Goal: Task Accomplishment & Management: Use online tool/utility

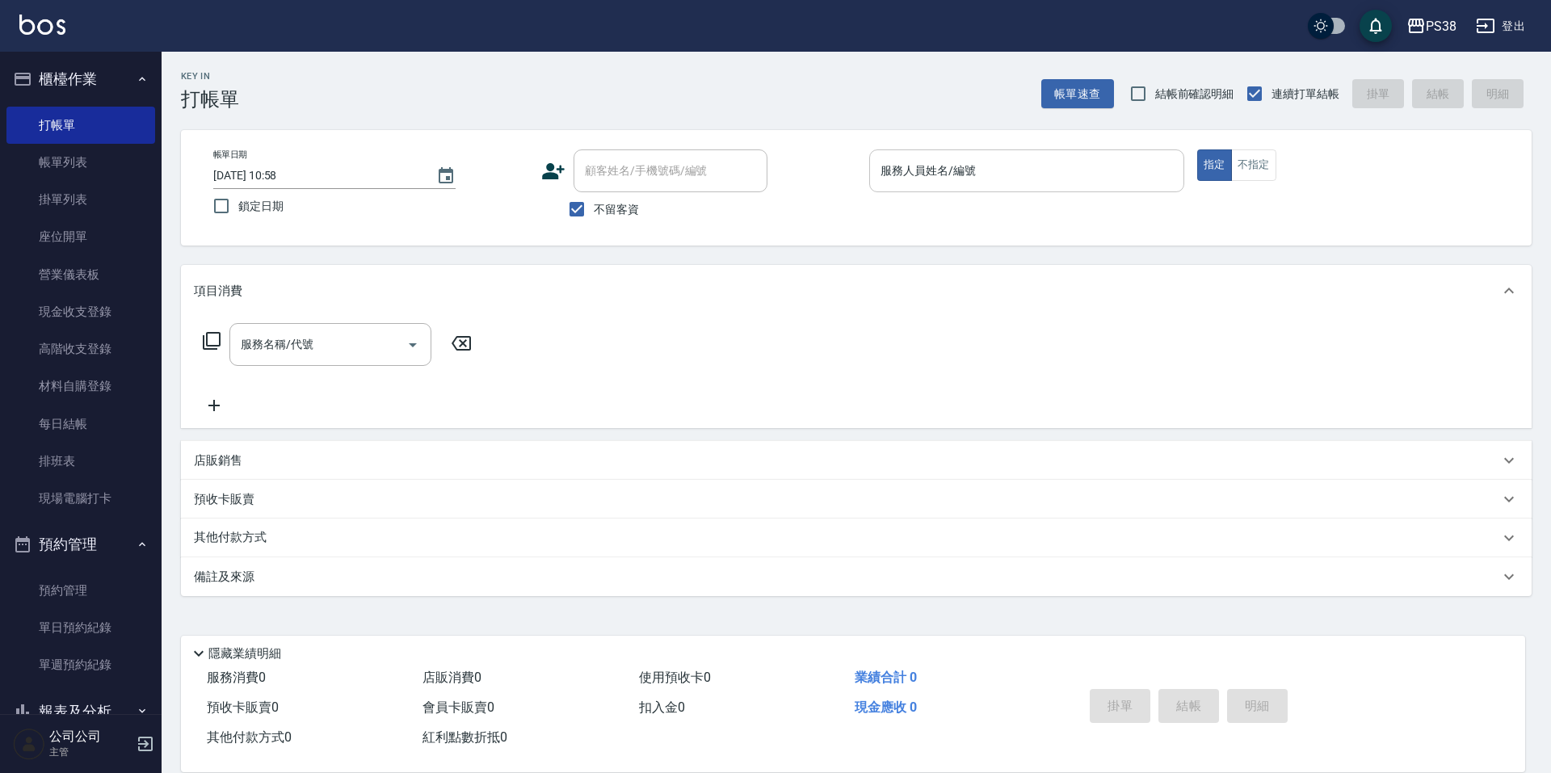
click at [905, 162] on input "服務人員姓名/編號" at bounding box center [1026, 171] width 300 height 28
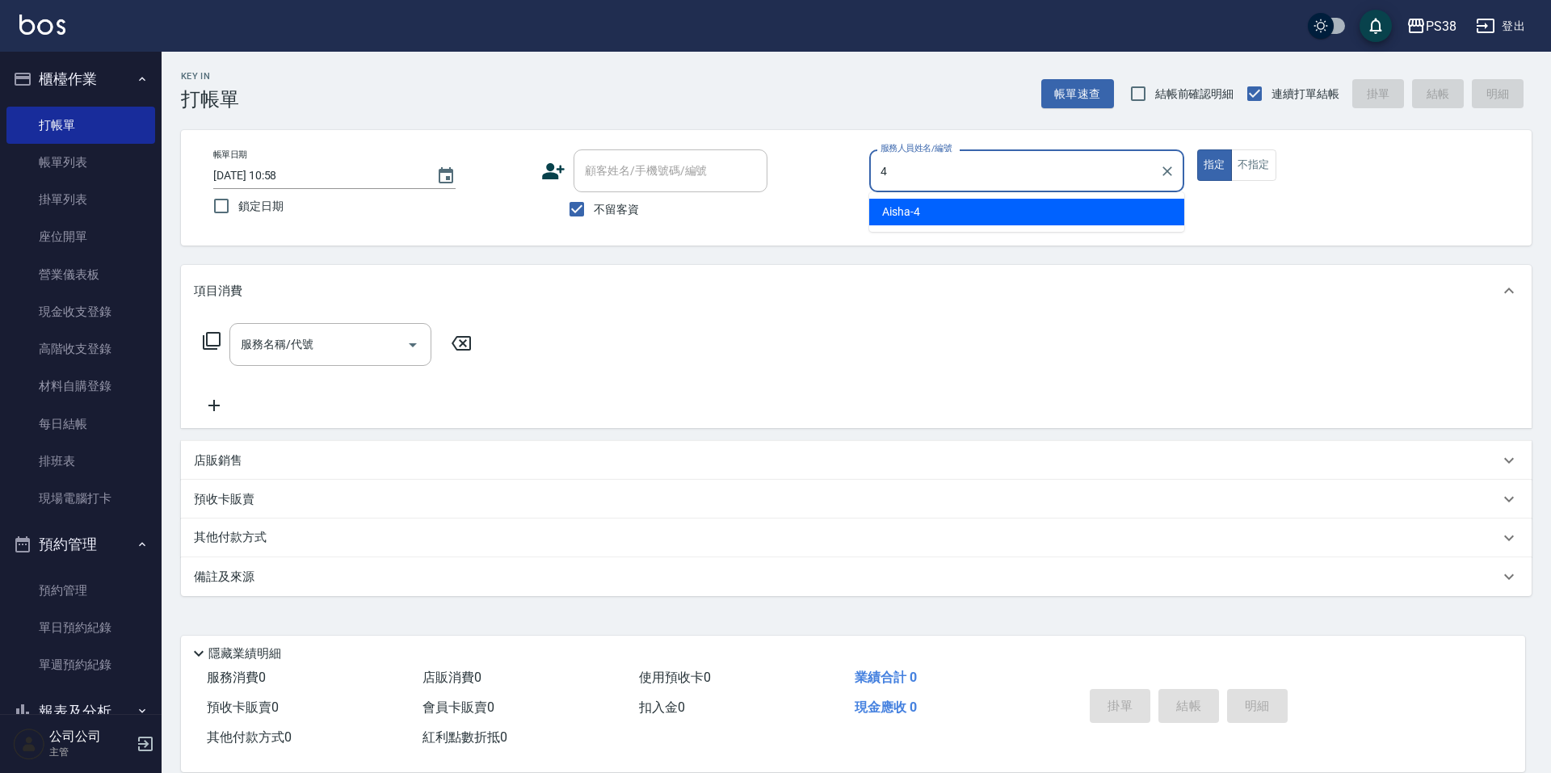
type input "Aisha-4"
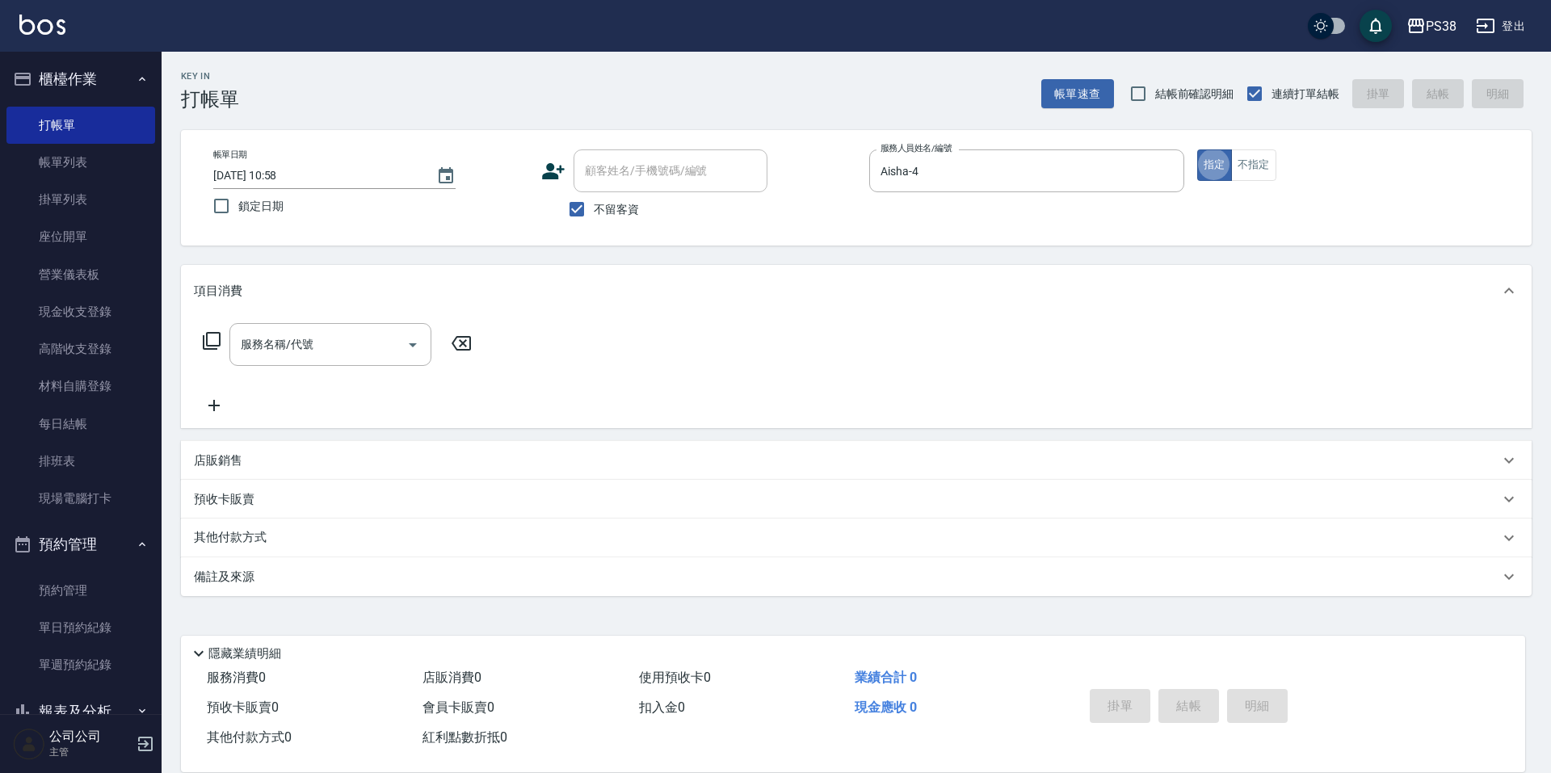
type button "true"
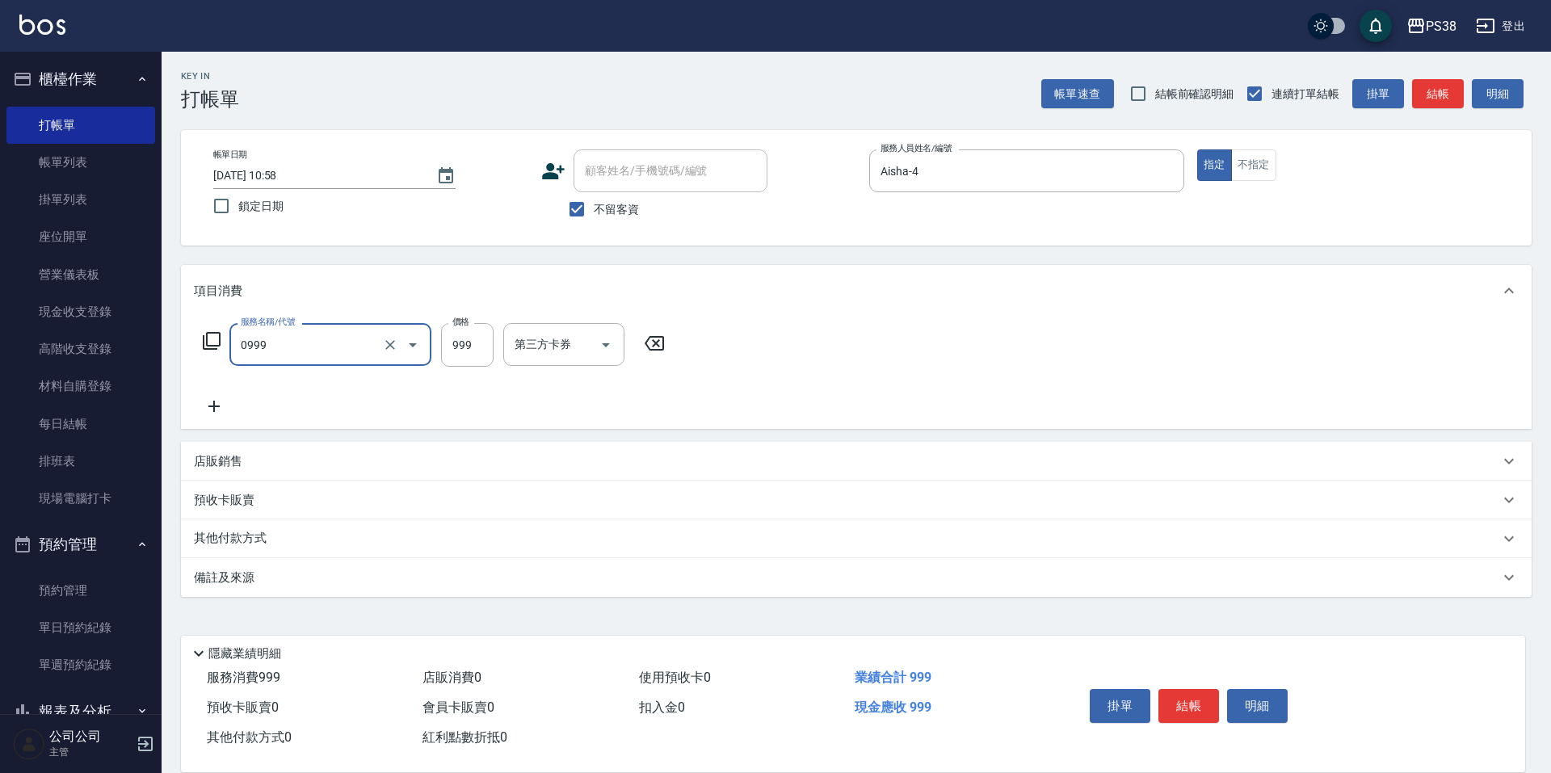
type input "spa999(0999)"
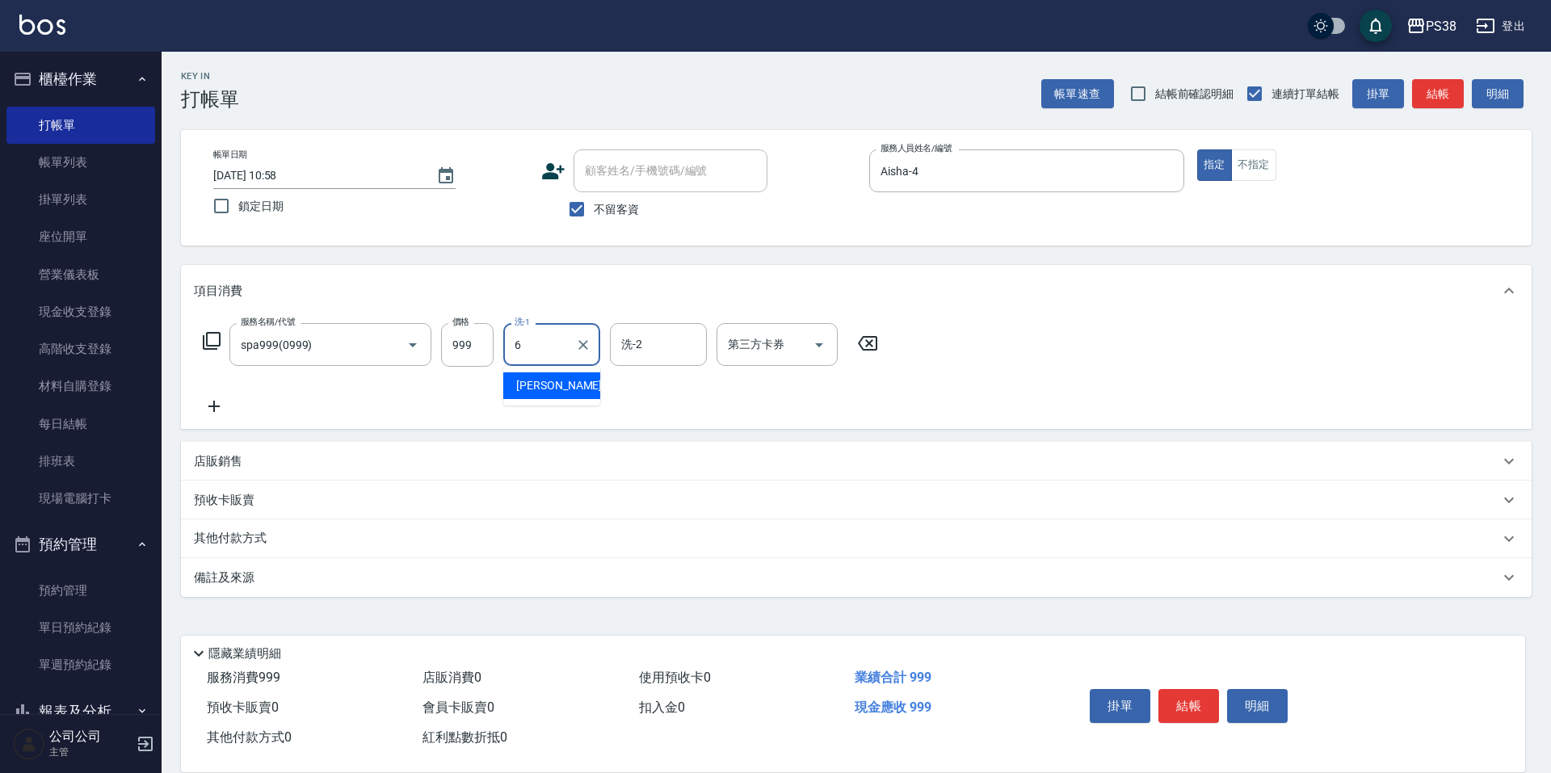
type input "Yuki-6"
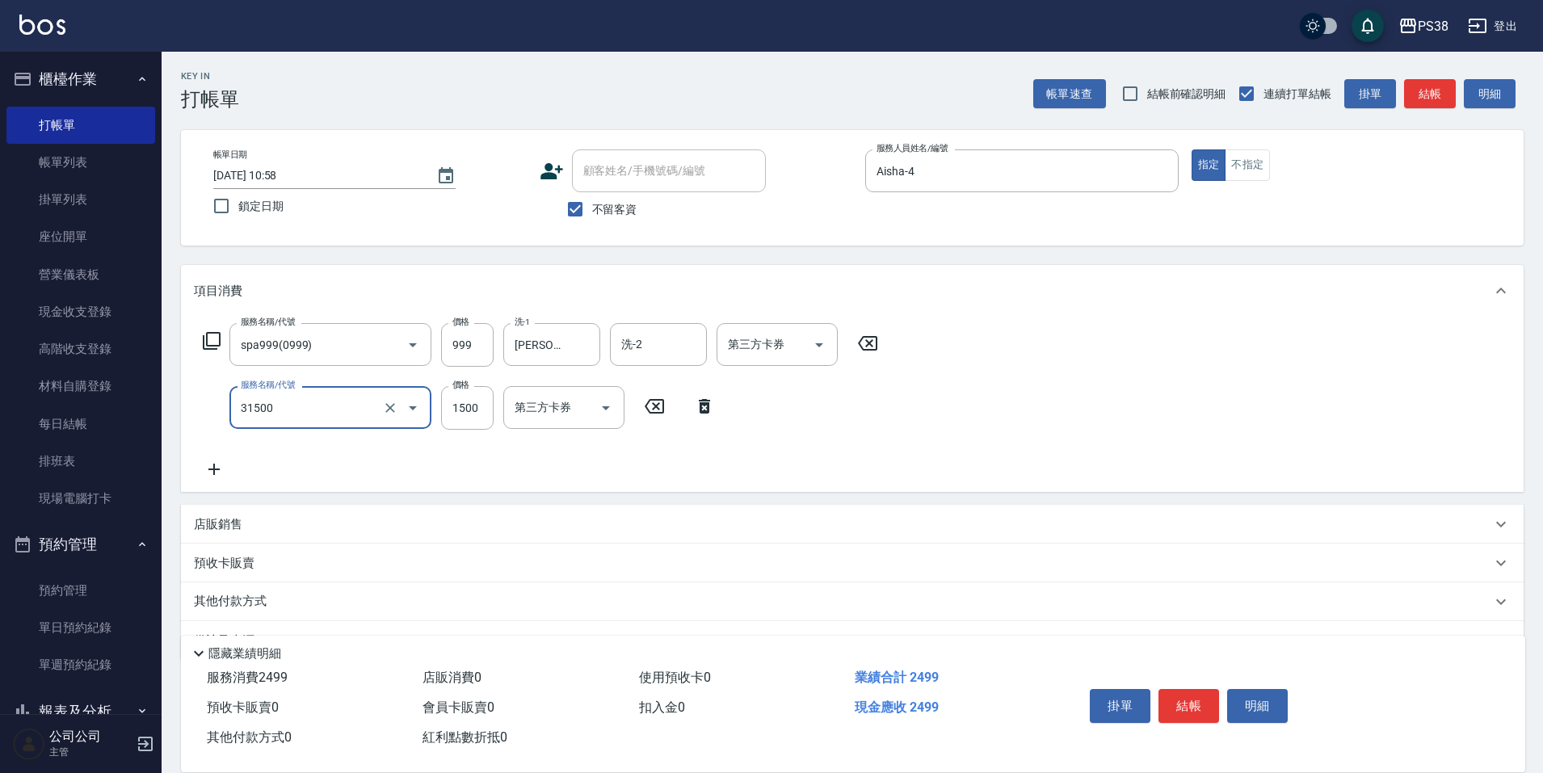
type input "護髮1500(31500)"
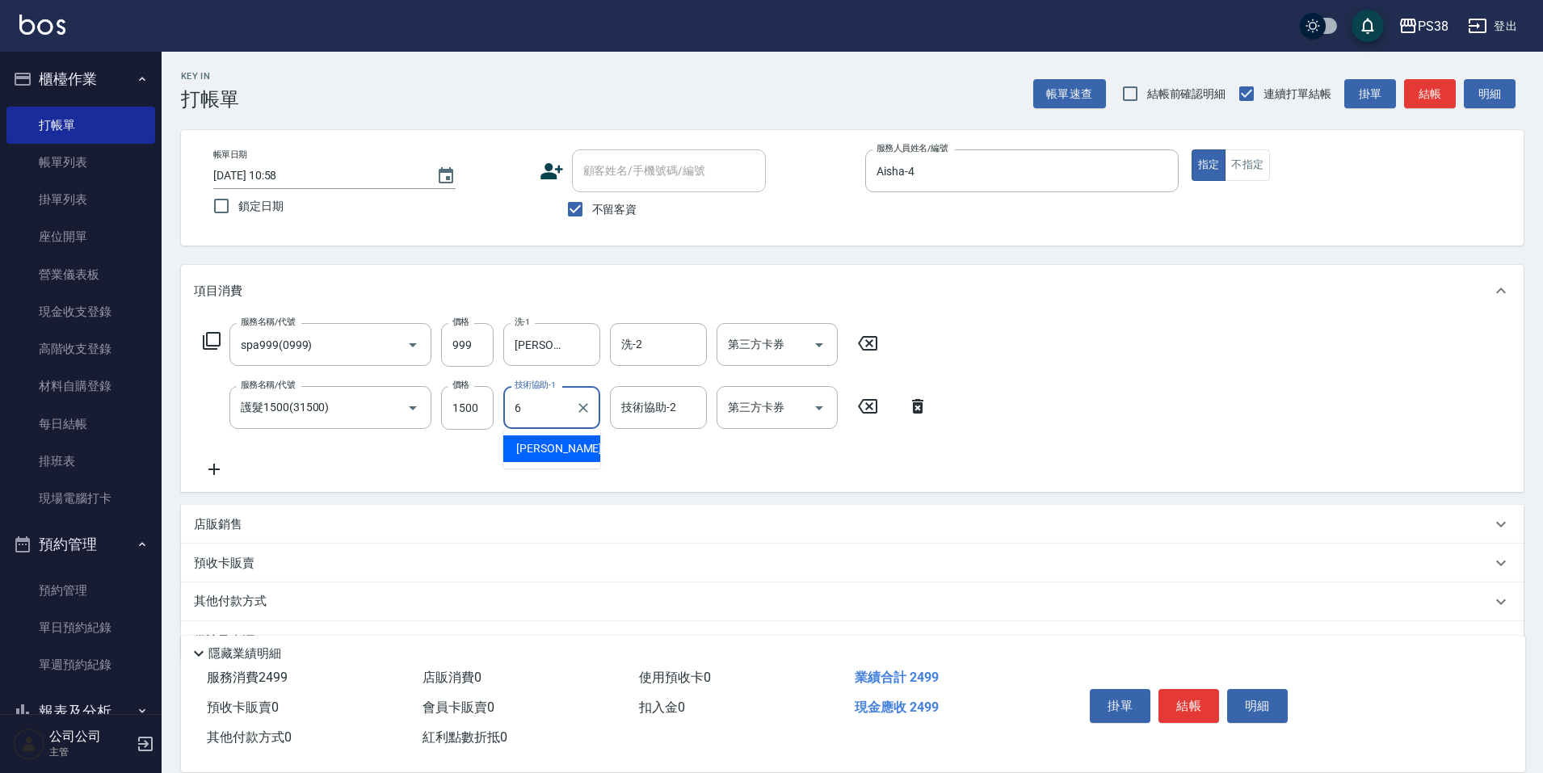
type input "Yuki-6"
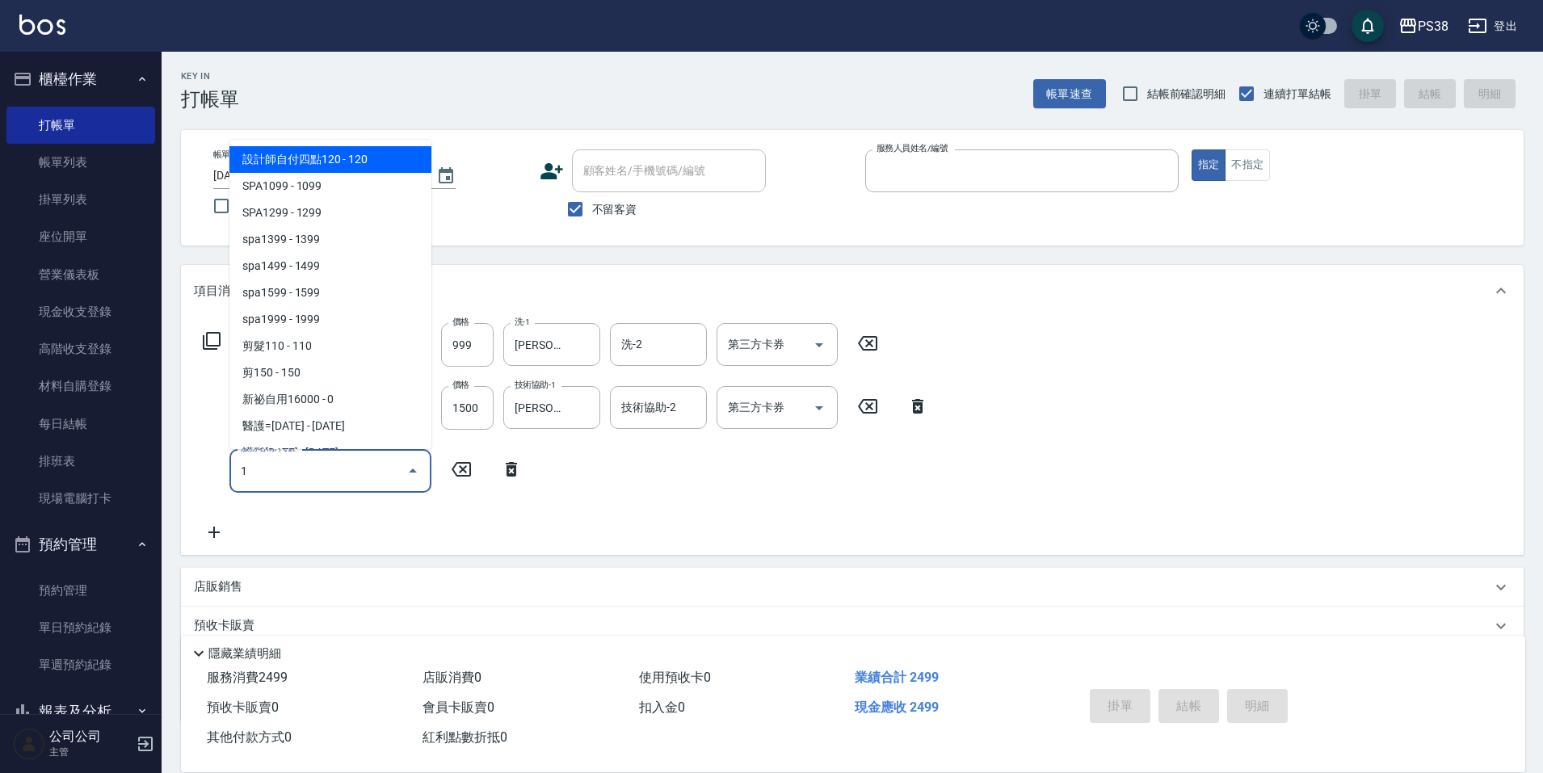
type input "0"
type input "2025/08/10 18:01"
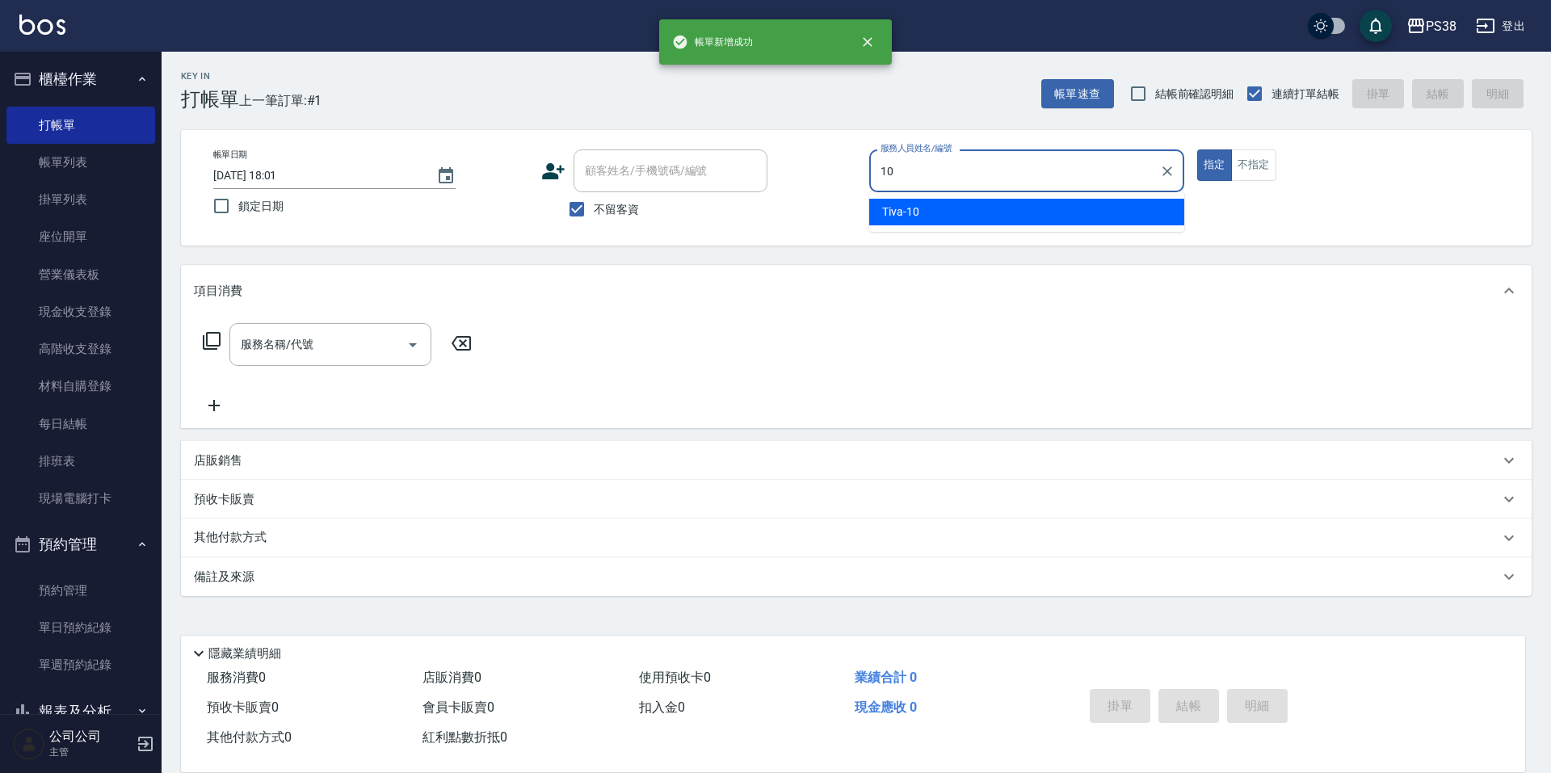
type input "Tiva-10"
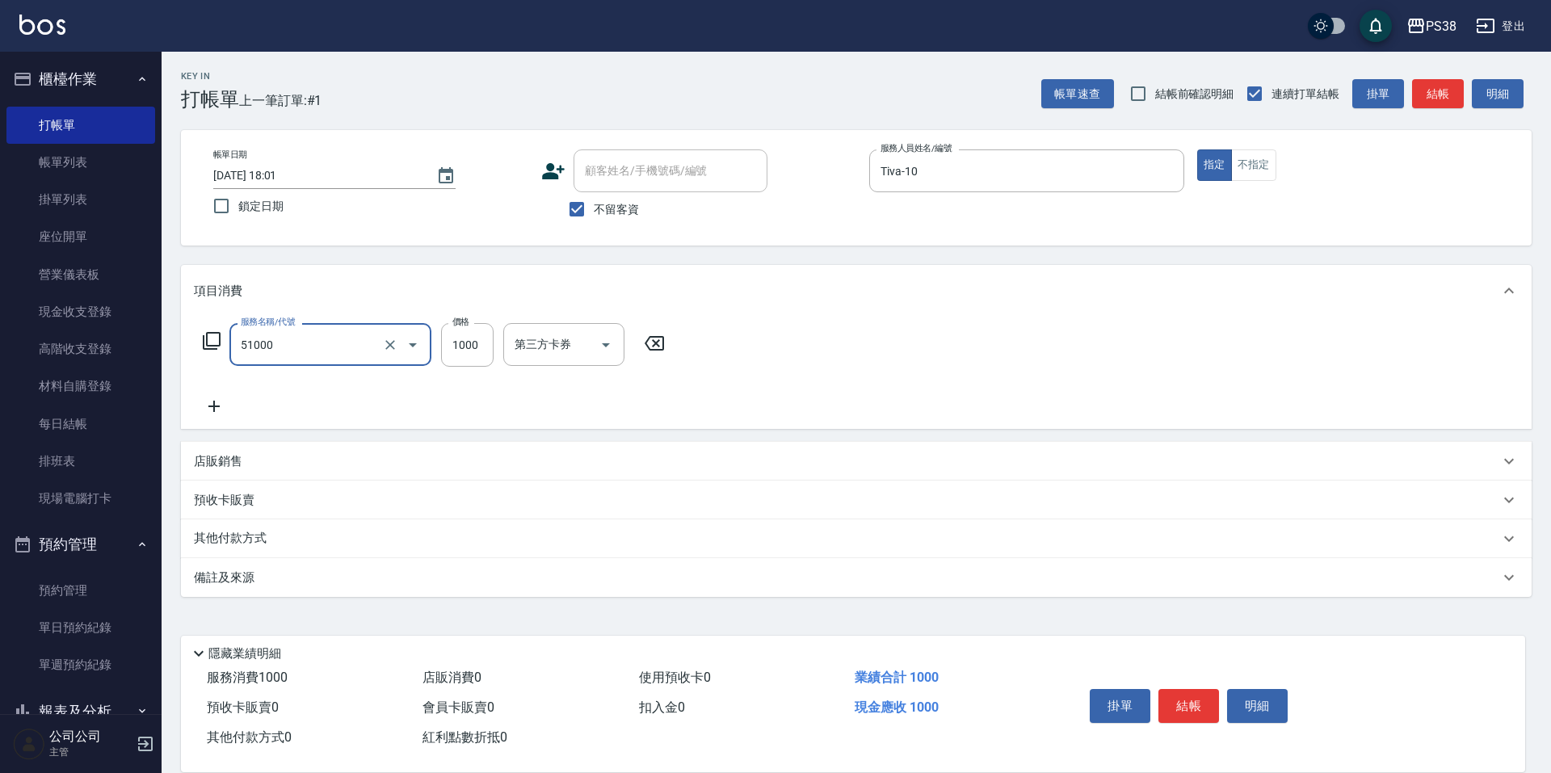
type input "染髮600以上(任意金額)(51000)"
type input "1199"
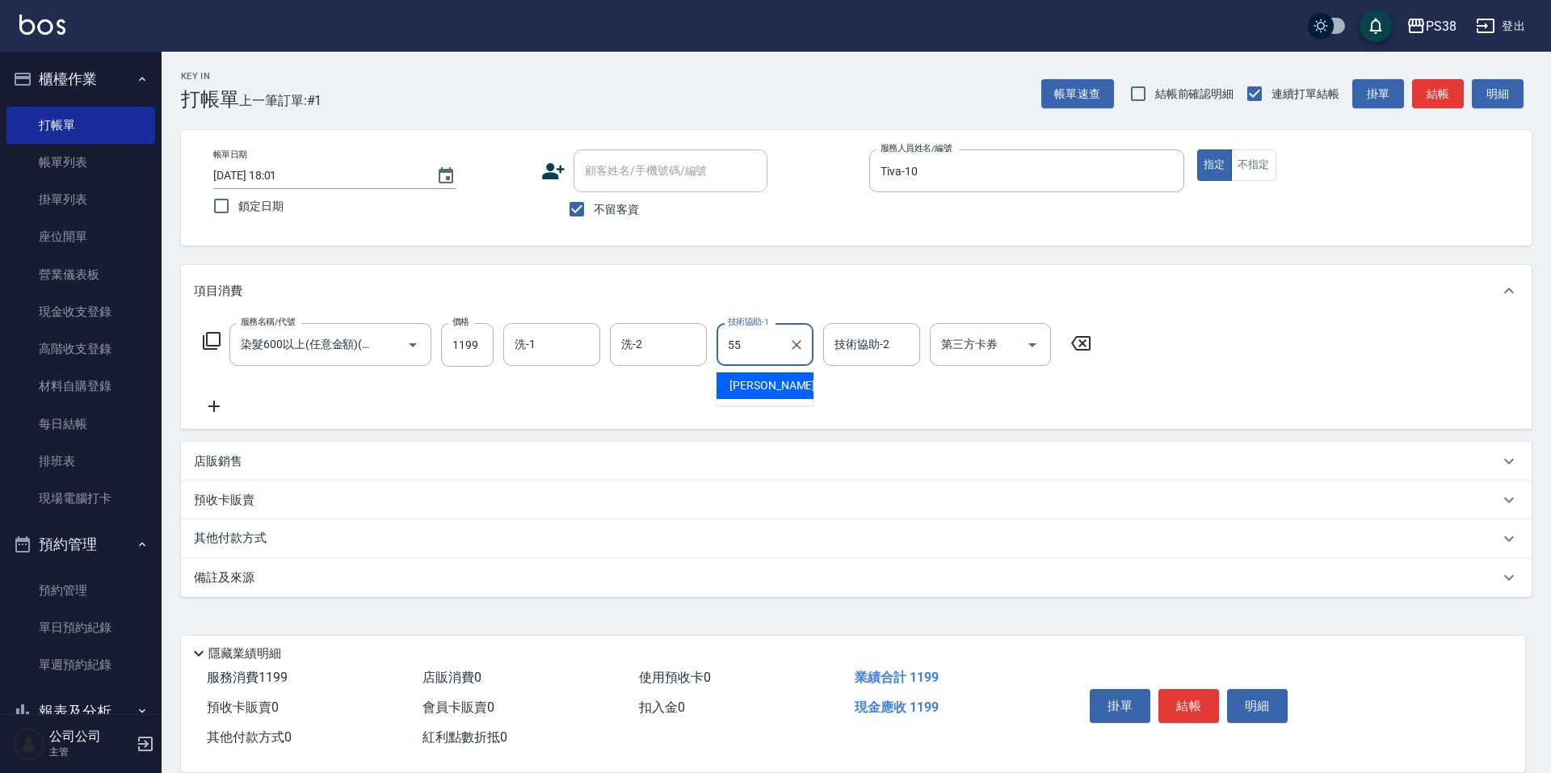
type input "彥丞-55"
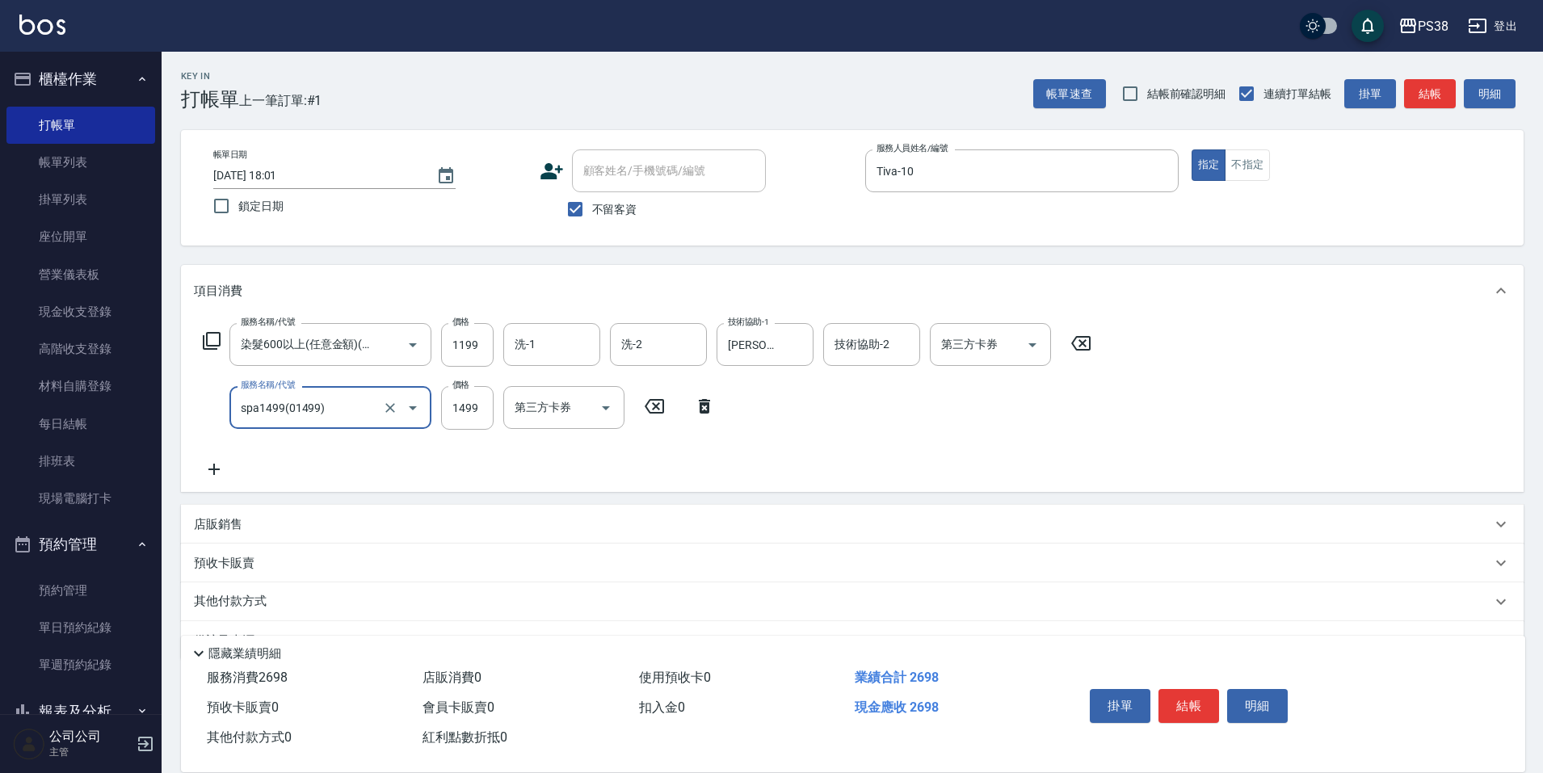
type input "spa1499(01499)"
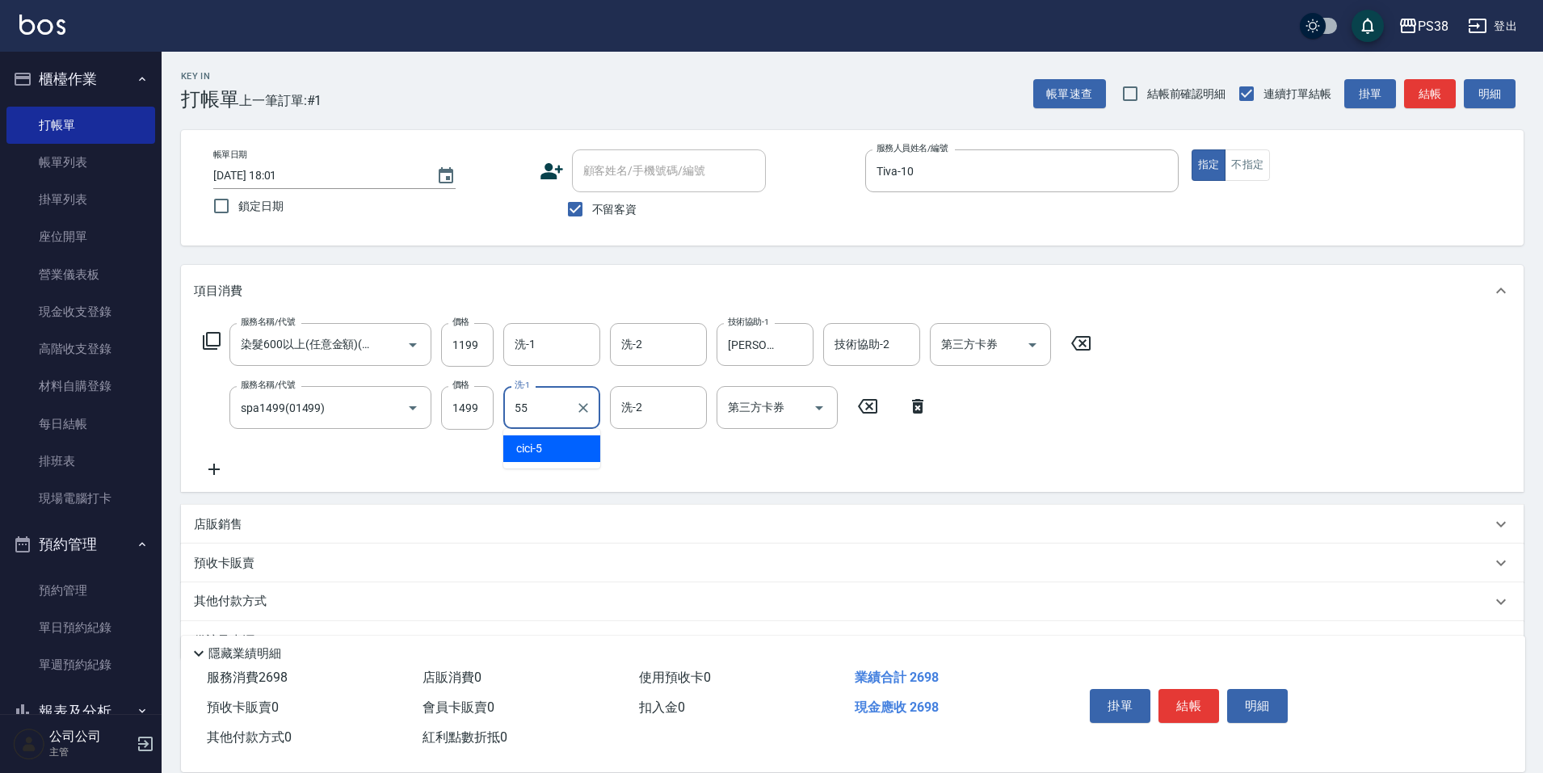
type input "彥丞-55"
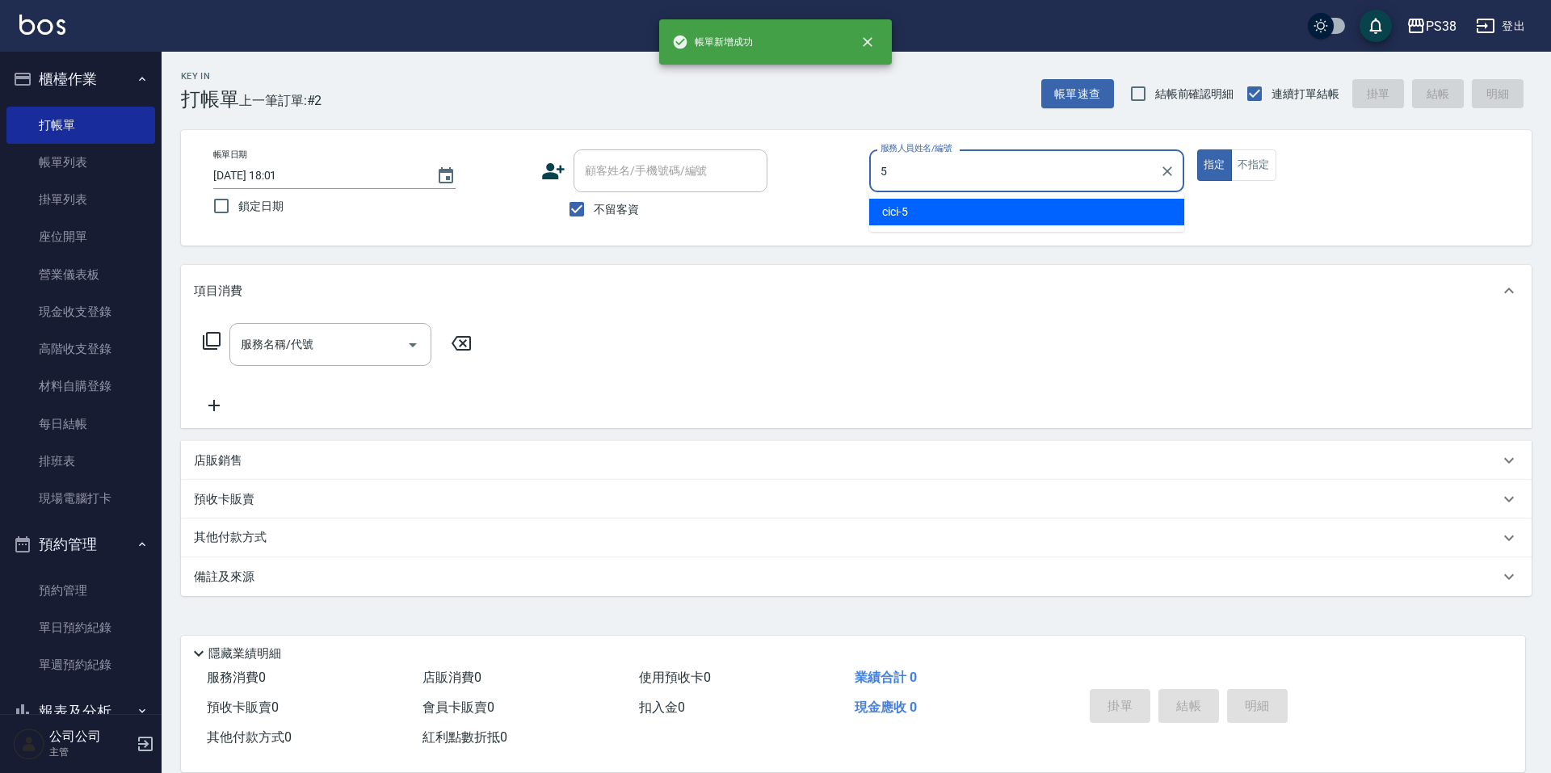
type input "cici-5"
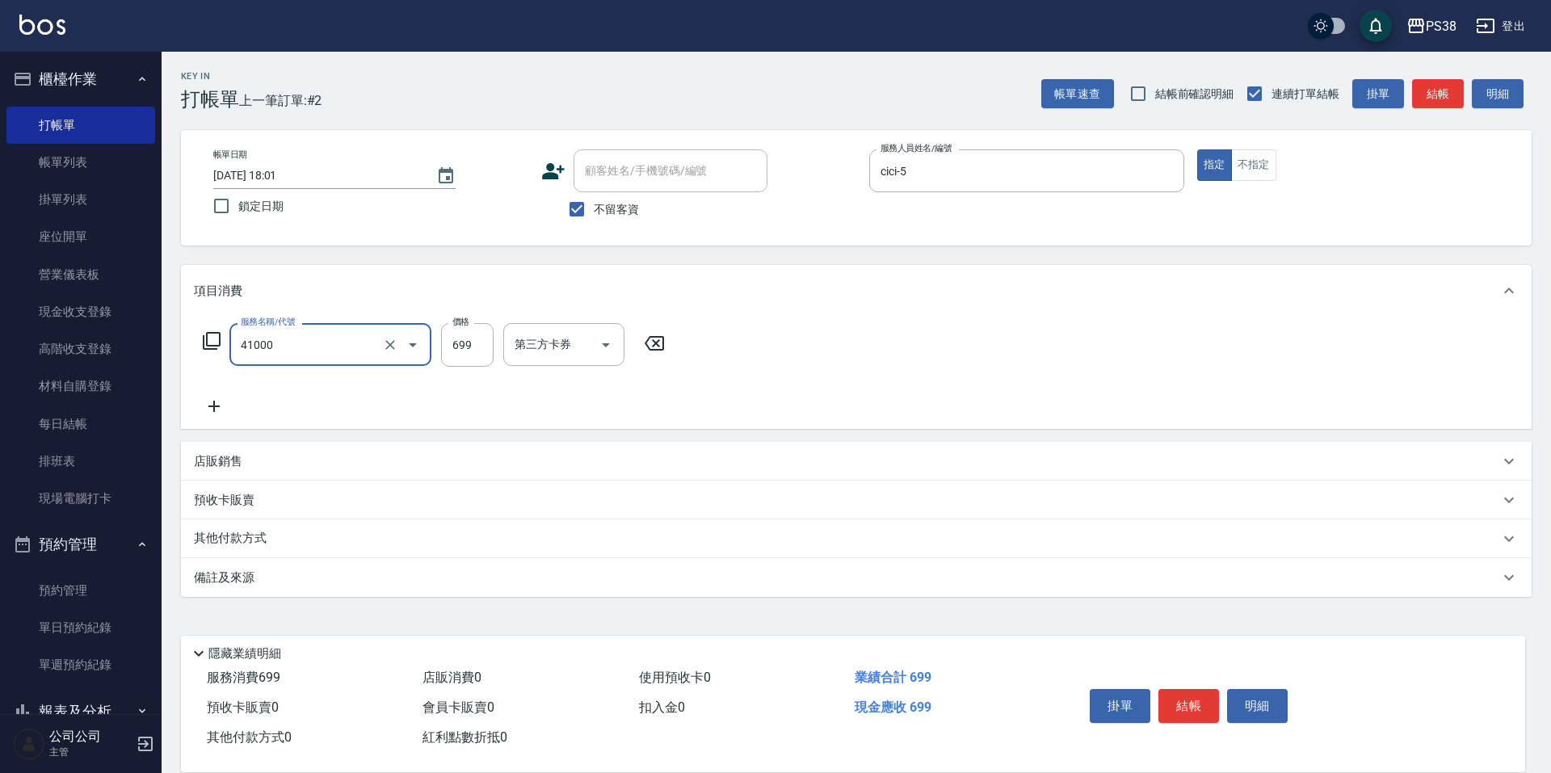
type input "燙髮699-2500(任意金額)(41000)"
type input "1199"
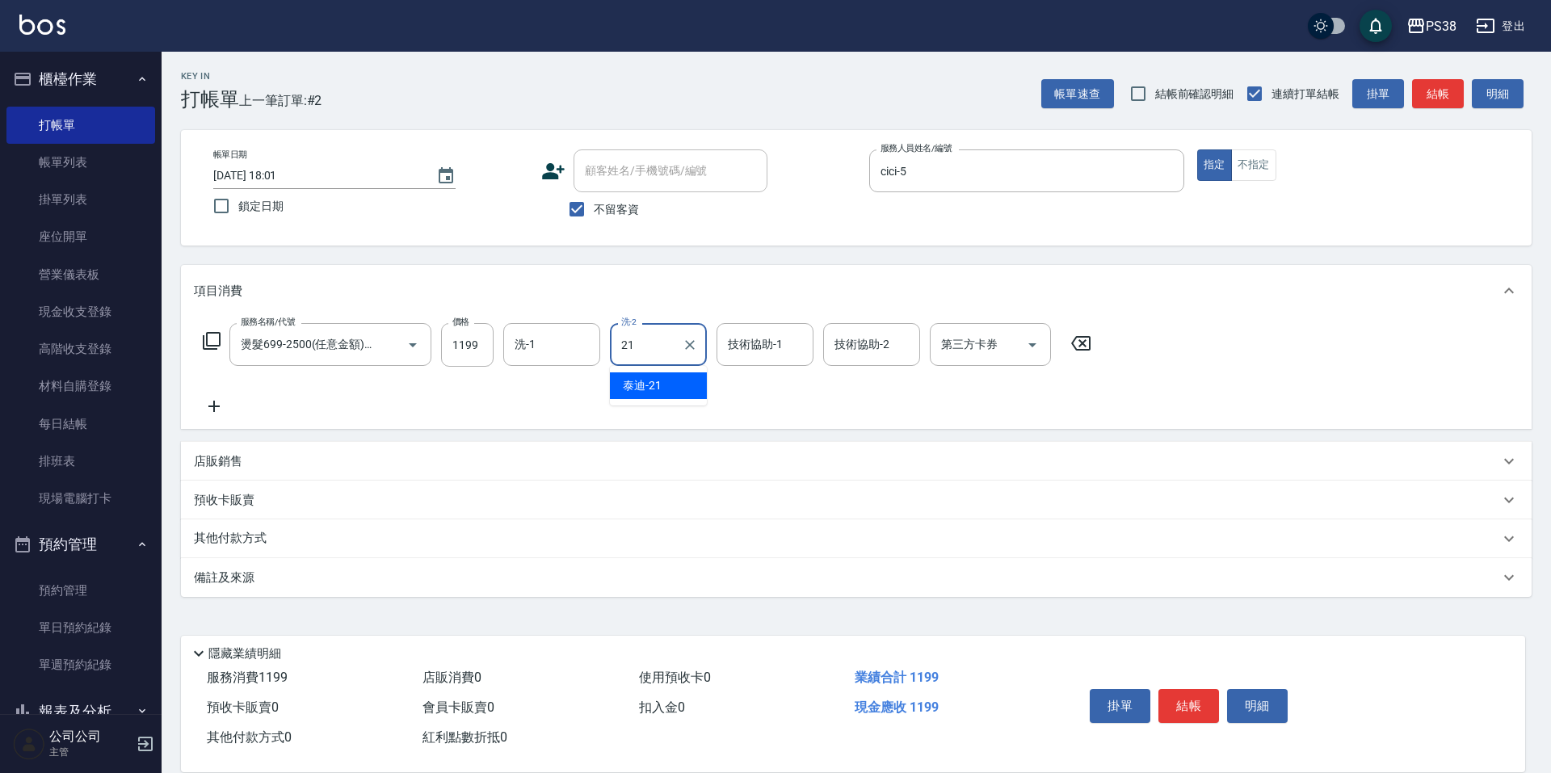
type input "2"
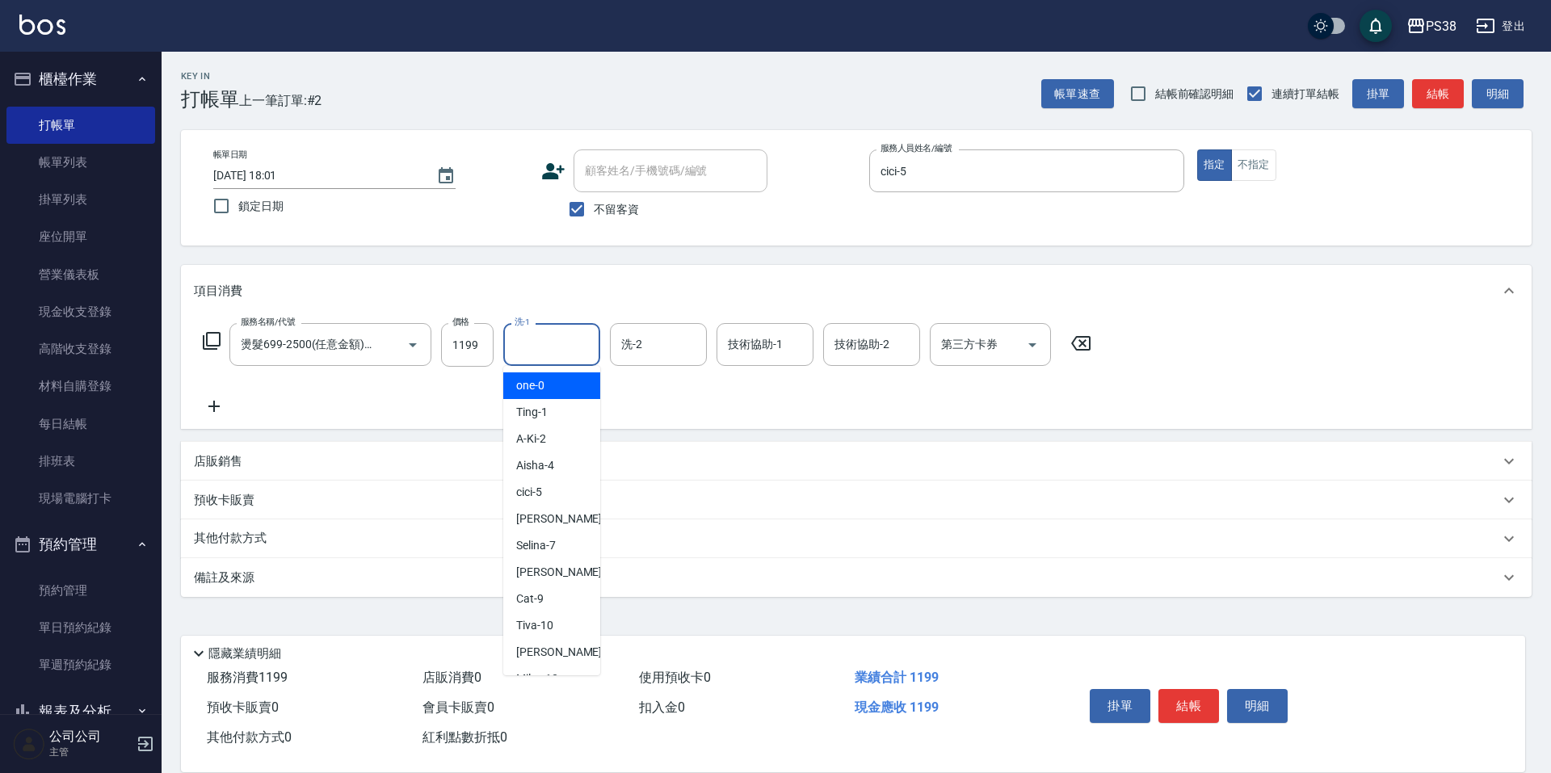
click at [521, 338] on input "洗-1" at bounding box center [551, 344] width 82 height 28
type input "泰迪-21"
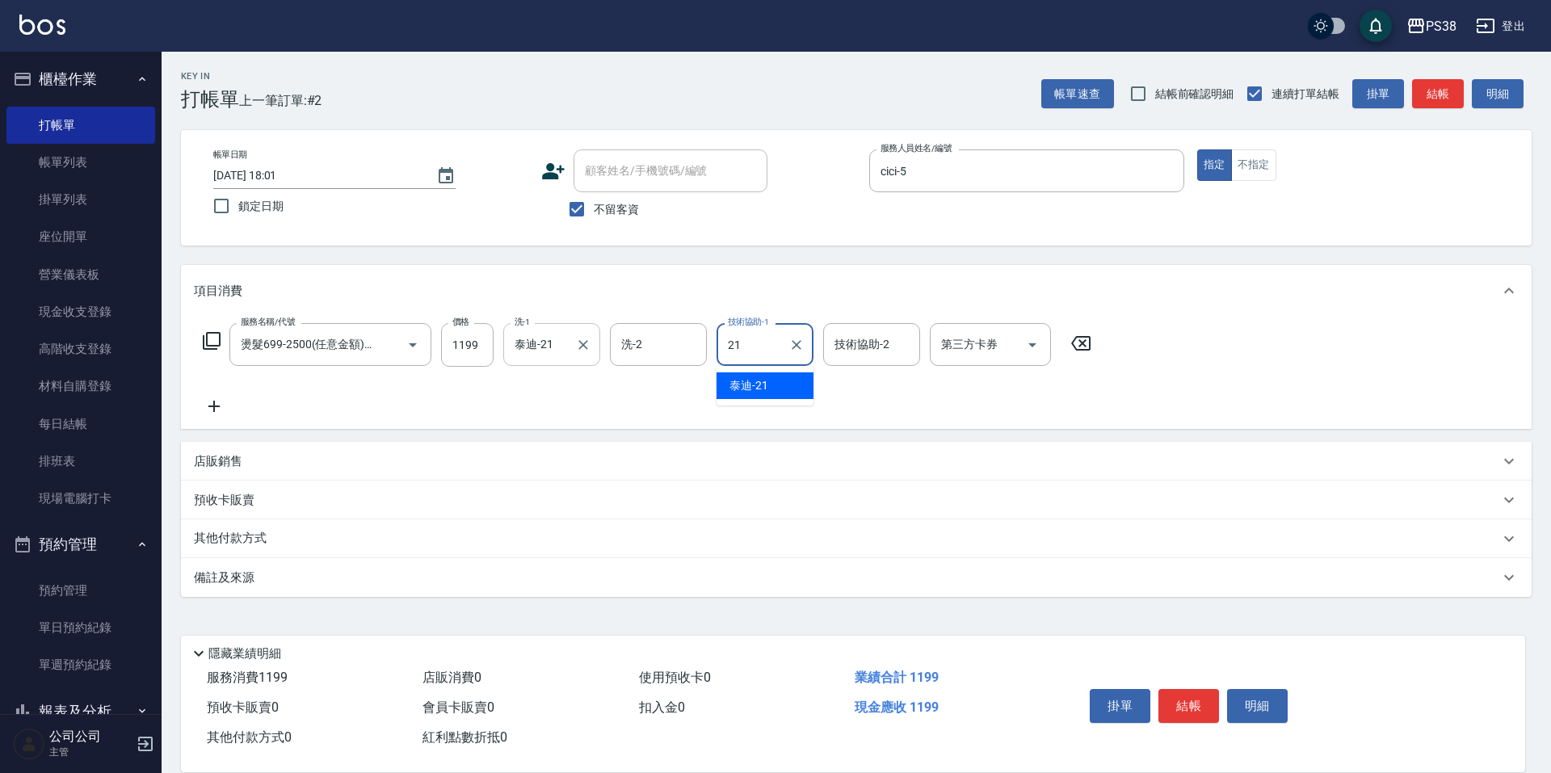
type input "泰迪-21"
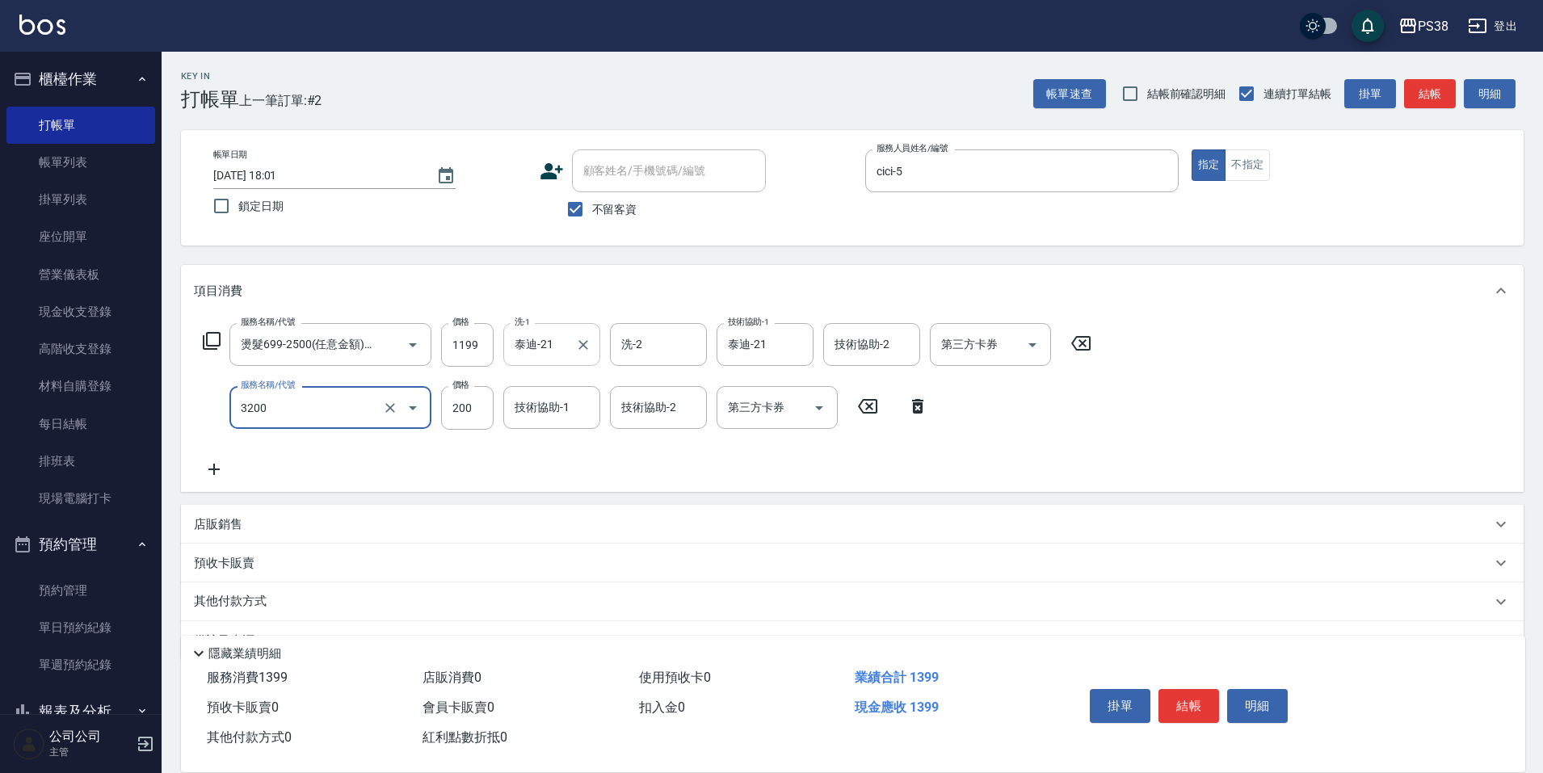
type input "自備護髮(3200)"
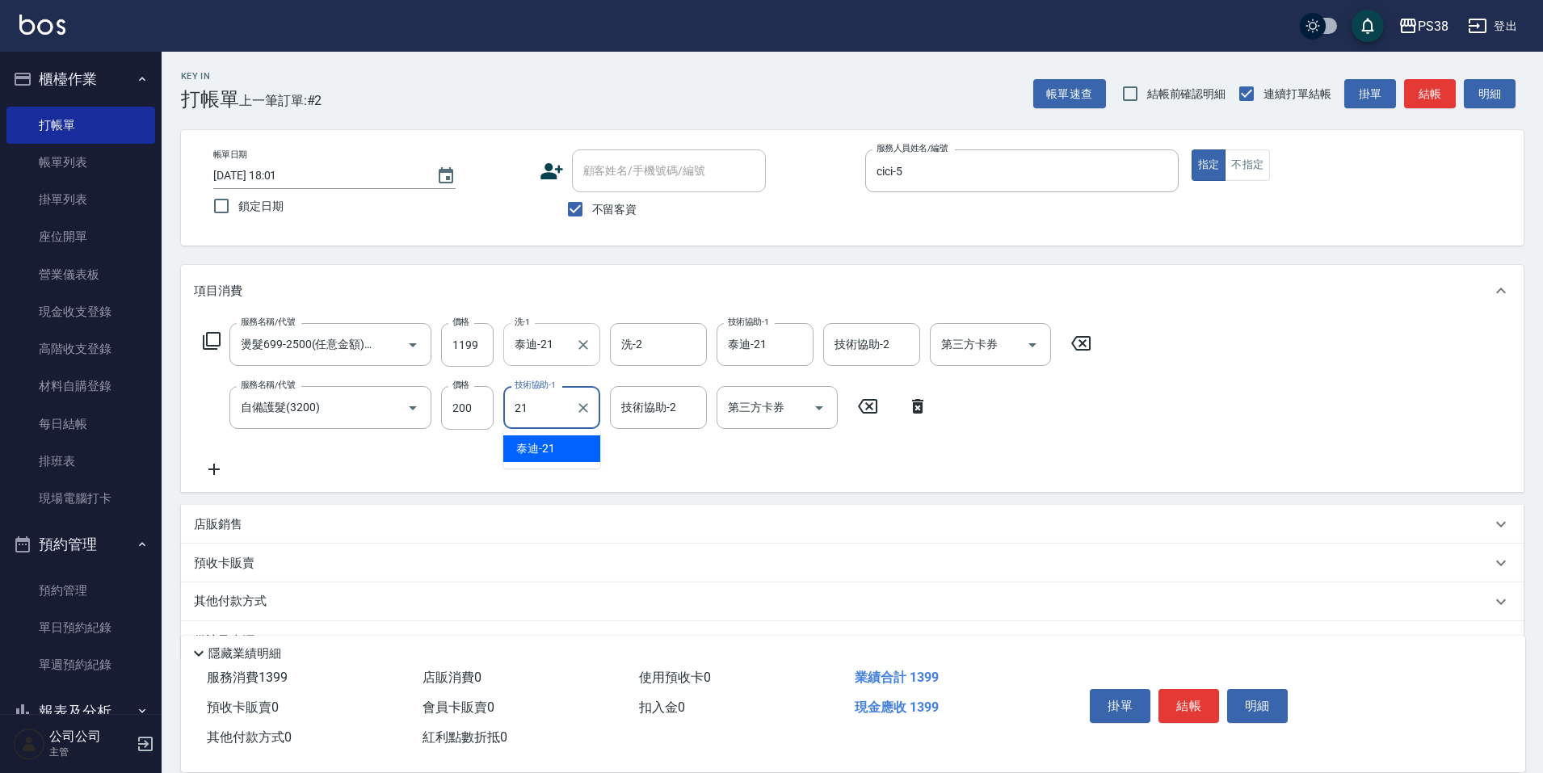
type input "泰迪-21"
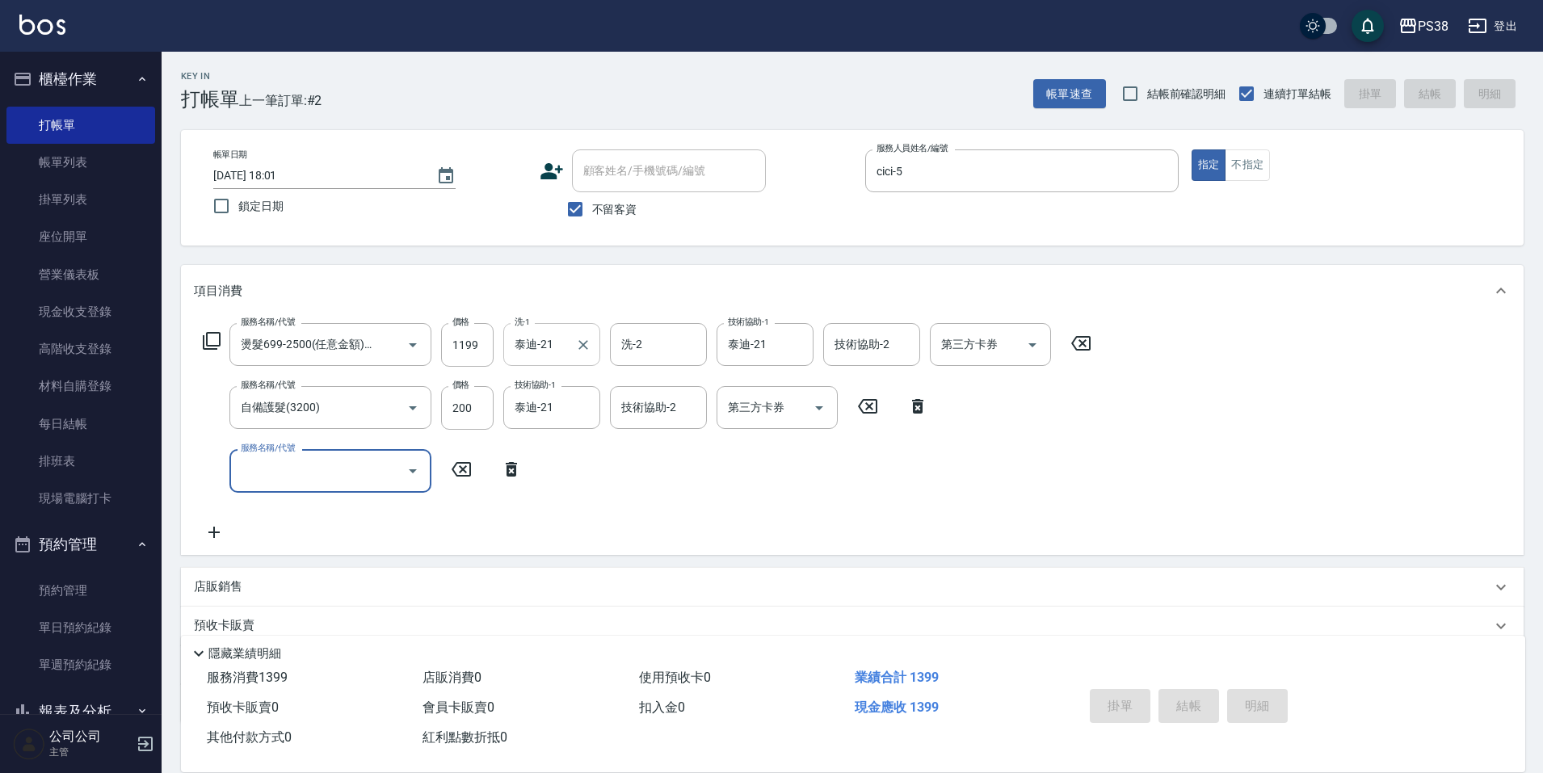
type input "[DATE] 18:02"
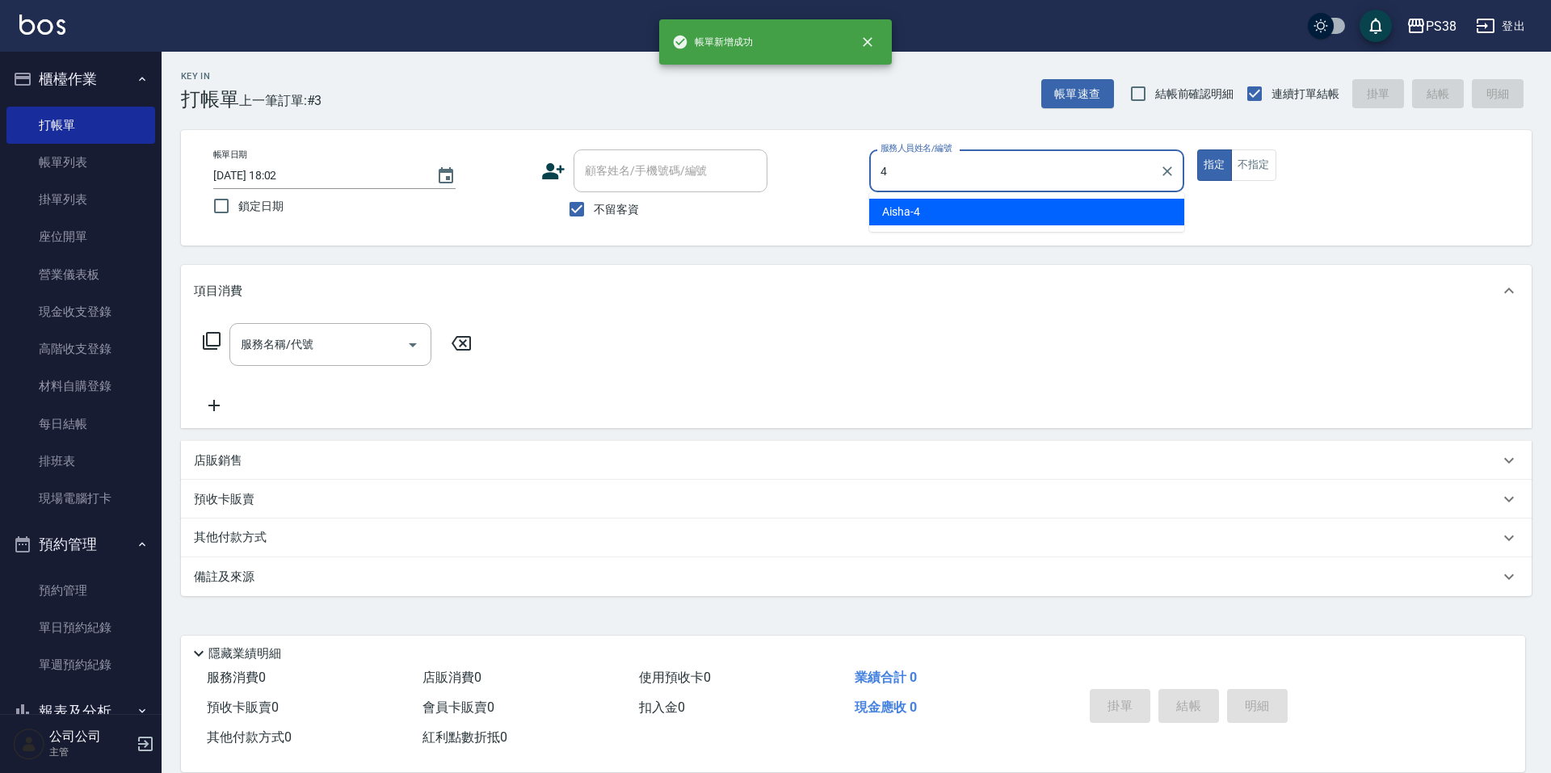
type input "Aisha-4"
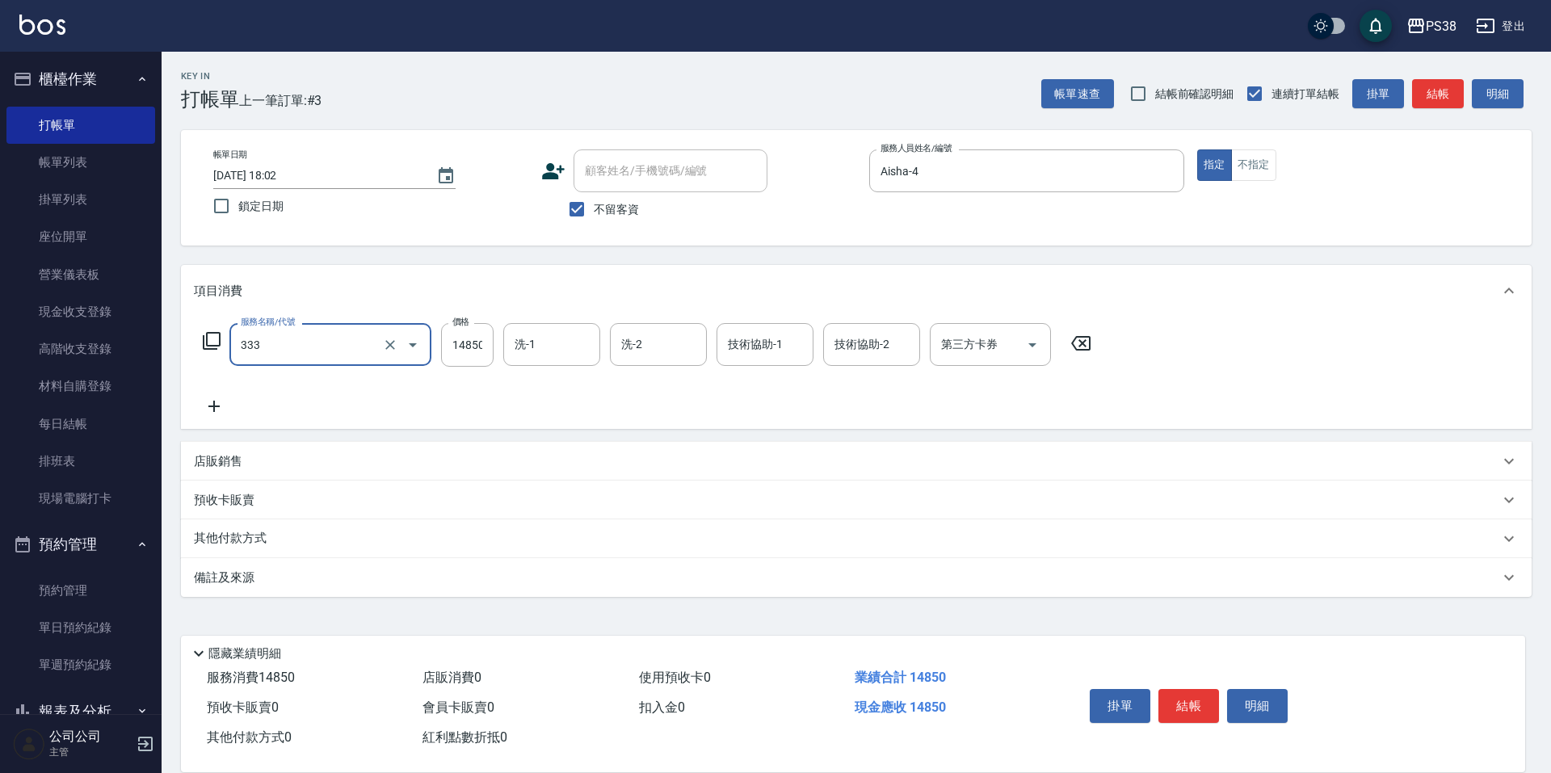
type input "任意金額羽毛接髮(333)"
type input "4000"
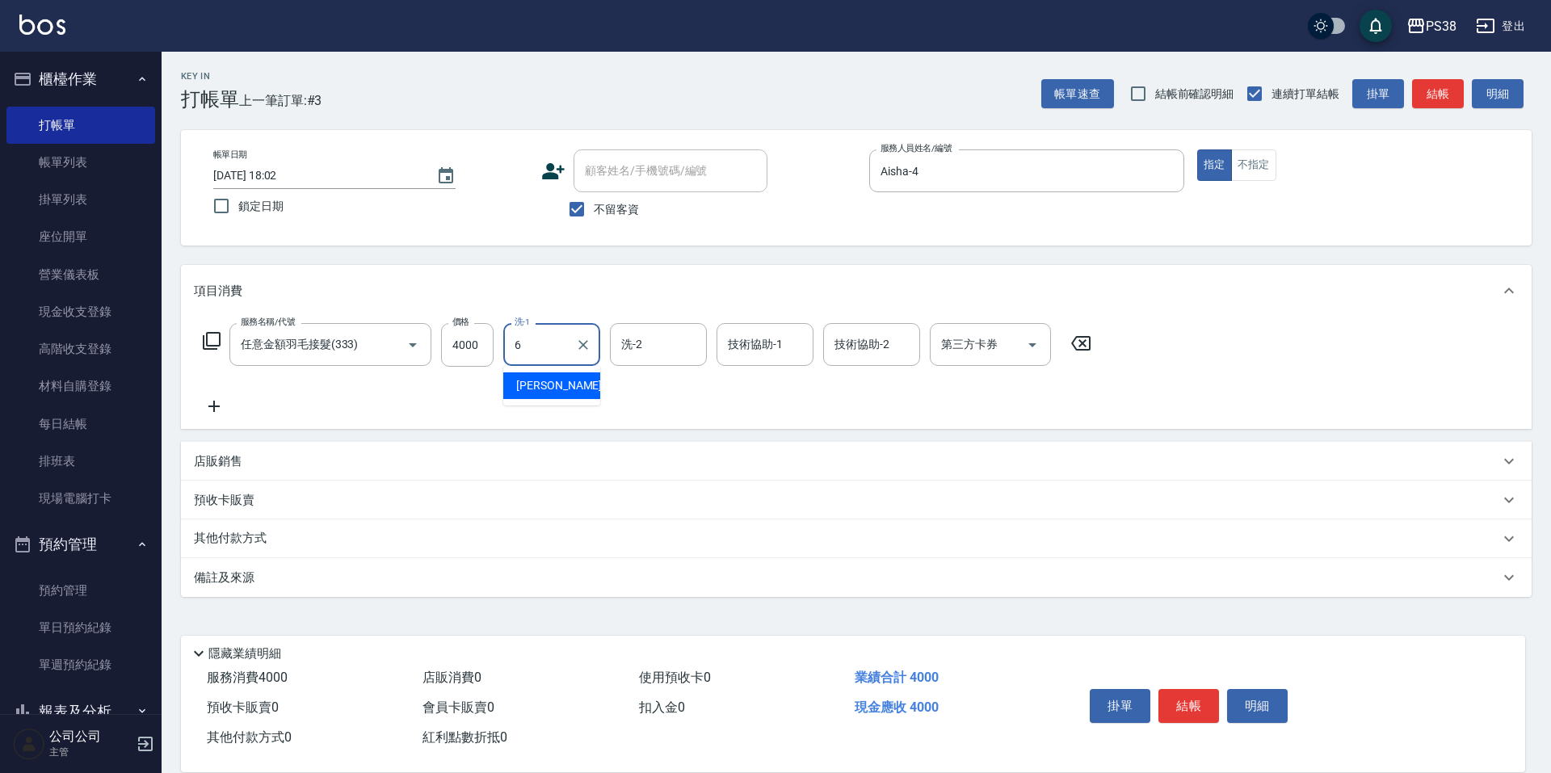
type input "Yuki-6"
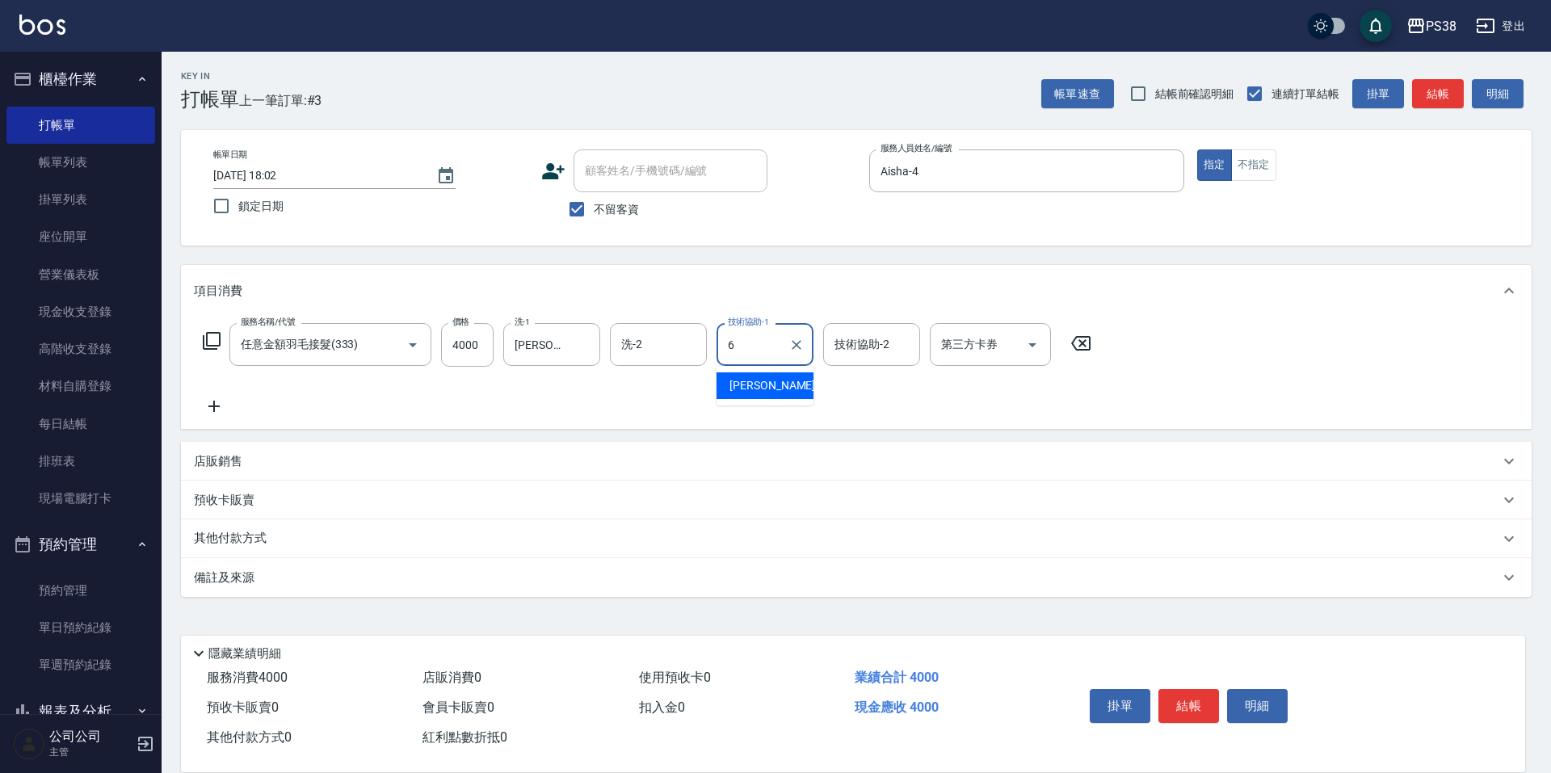
type input "Yuki-6"
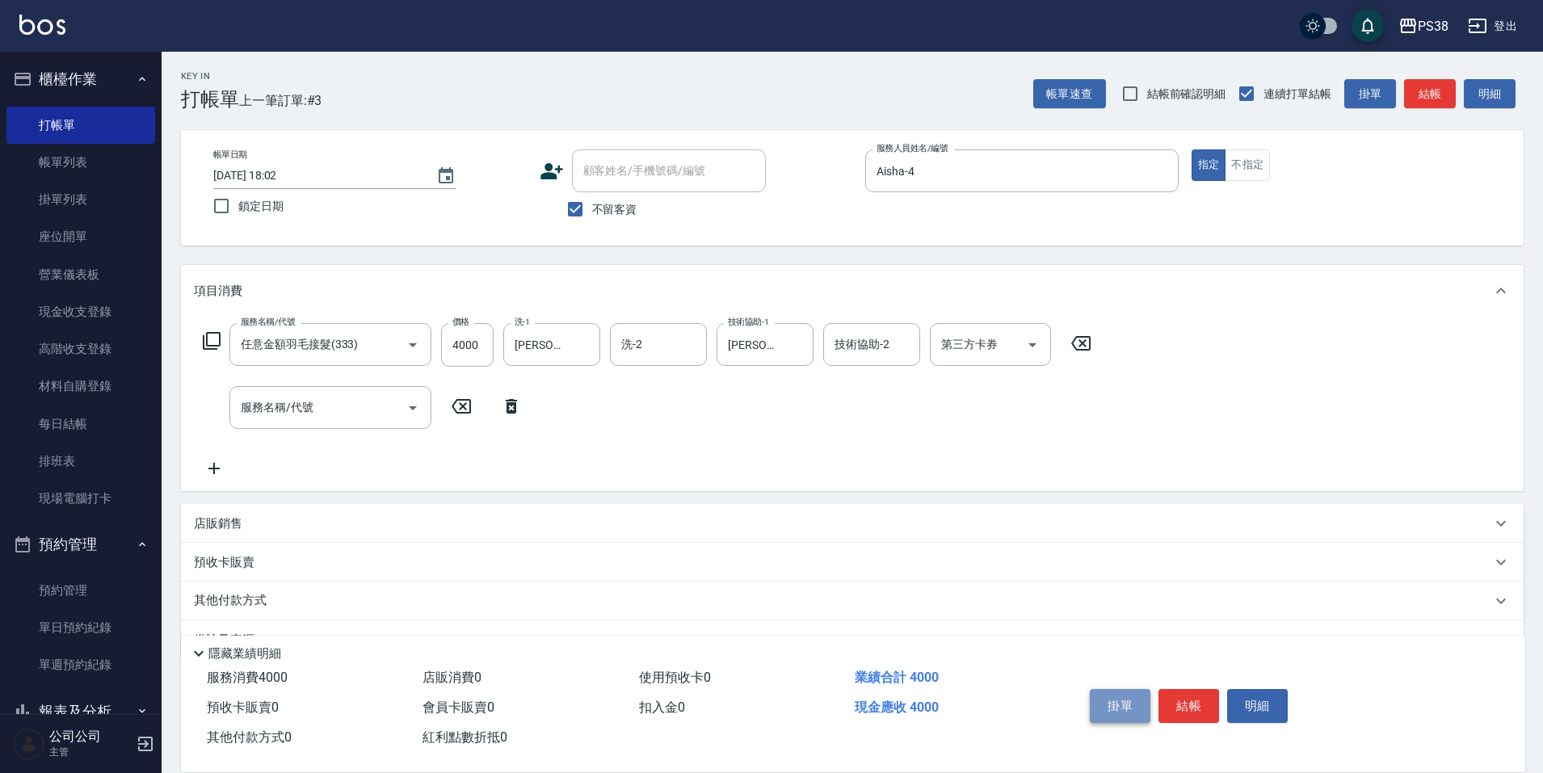
click at [1113, 689] on button "掛單" at bounding box center [1120, 706] width 61 height 34
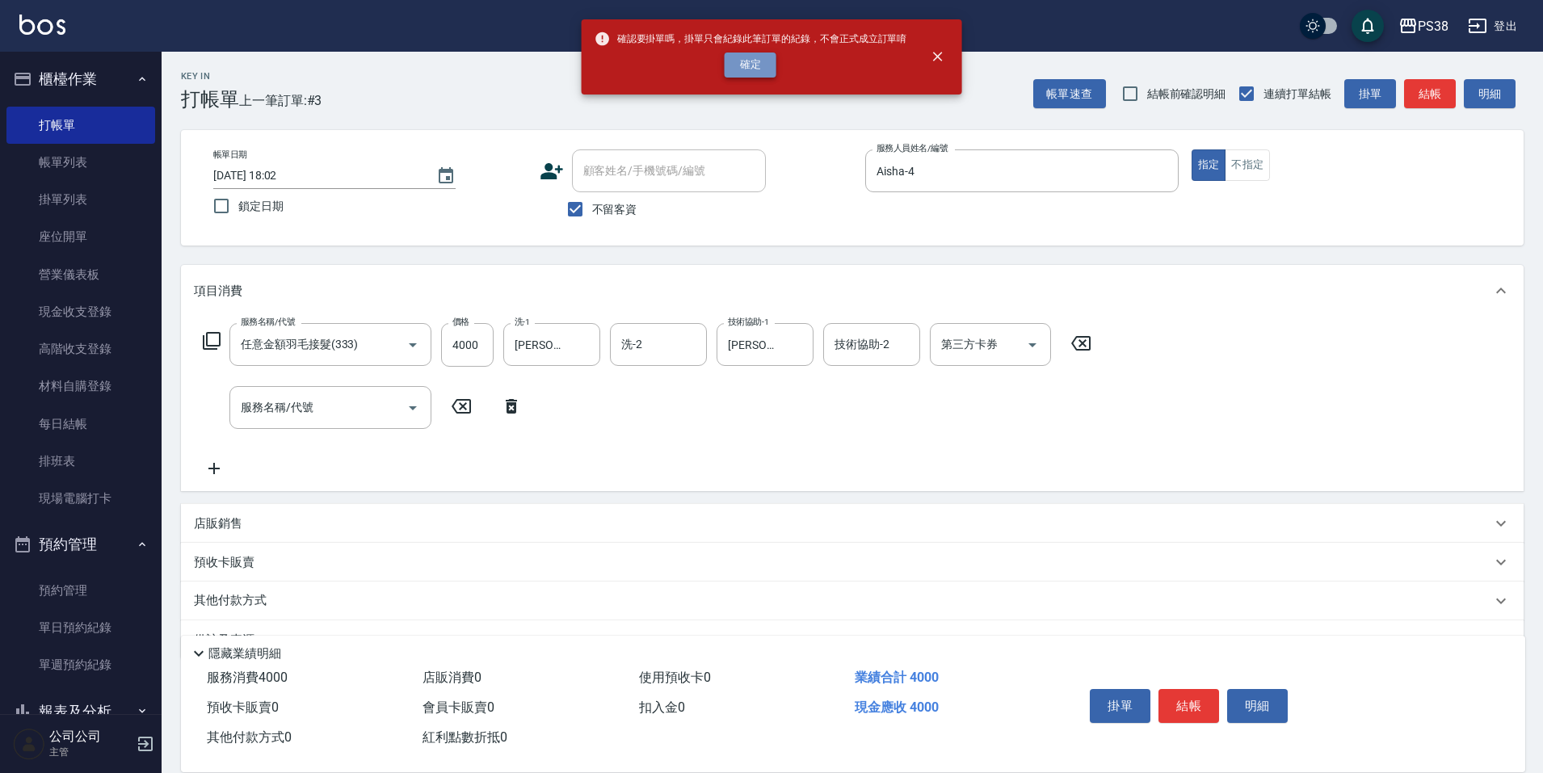
click at [750, 63] on button "確定" at bounding box center [750, 64] width 52 height 25
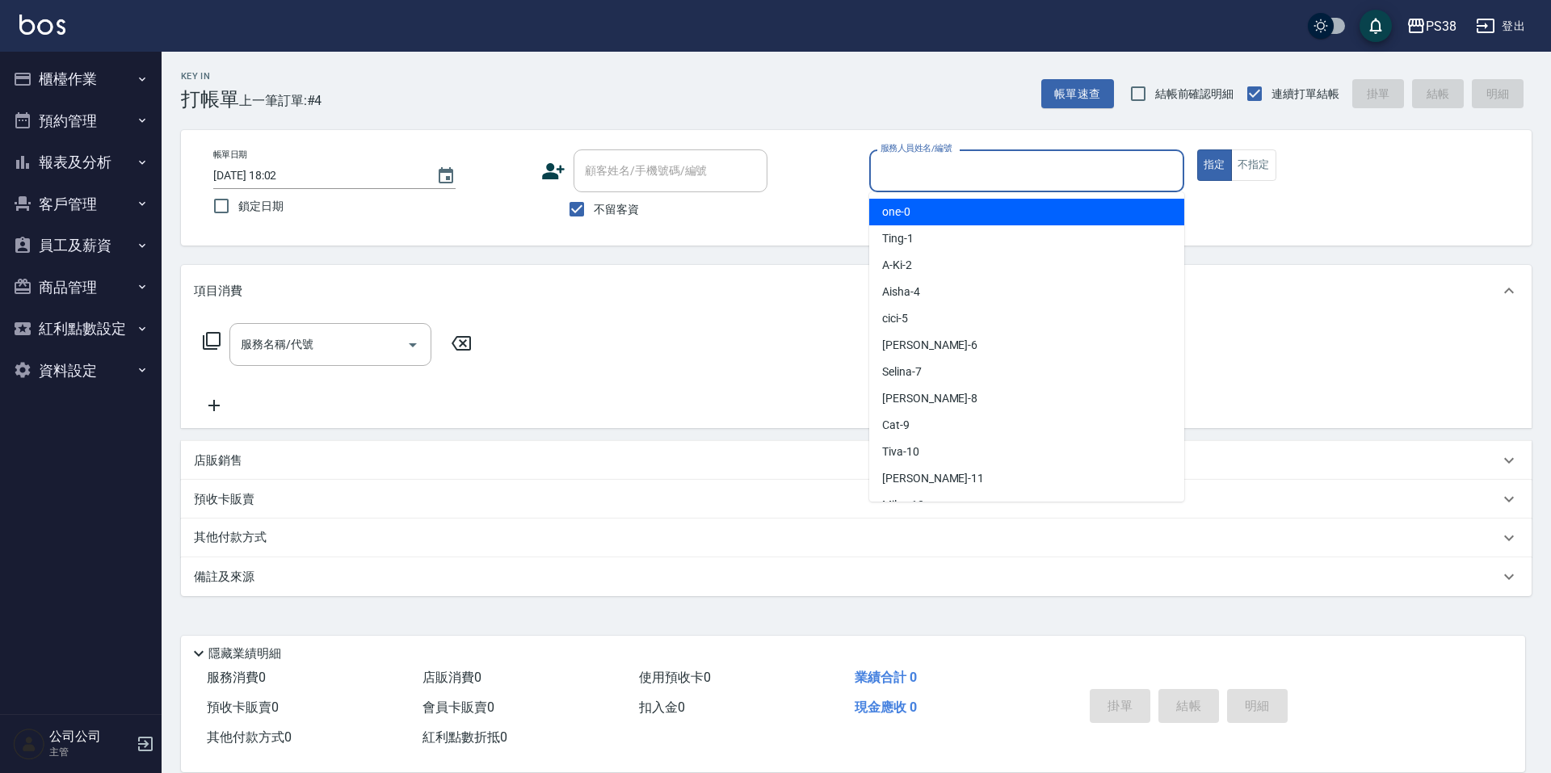
click at [934, 174] on input "服務人員姓名/編號" at bounding box center [1026, 171] width 300 height 28
type input "A-Ki-2"
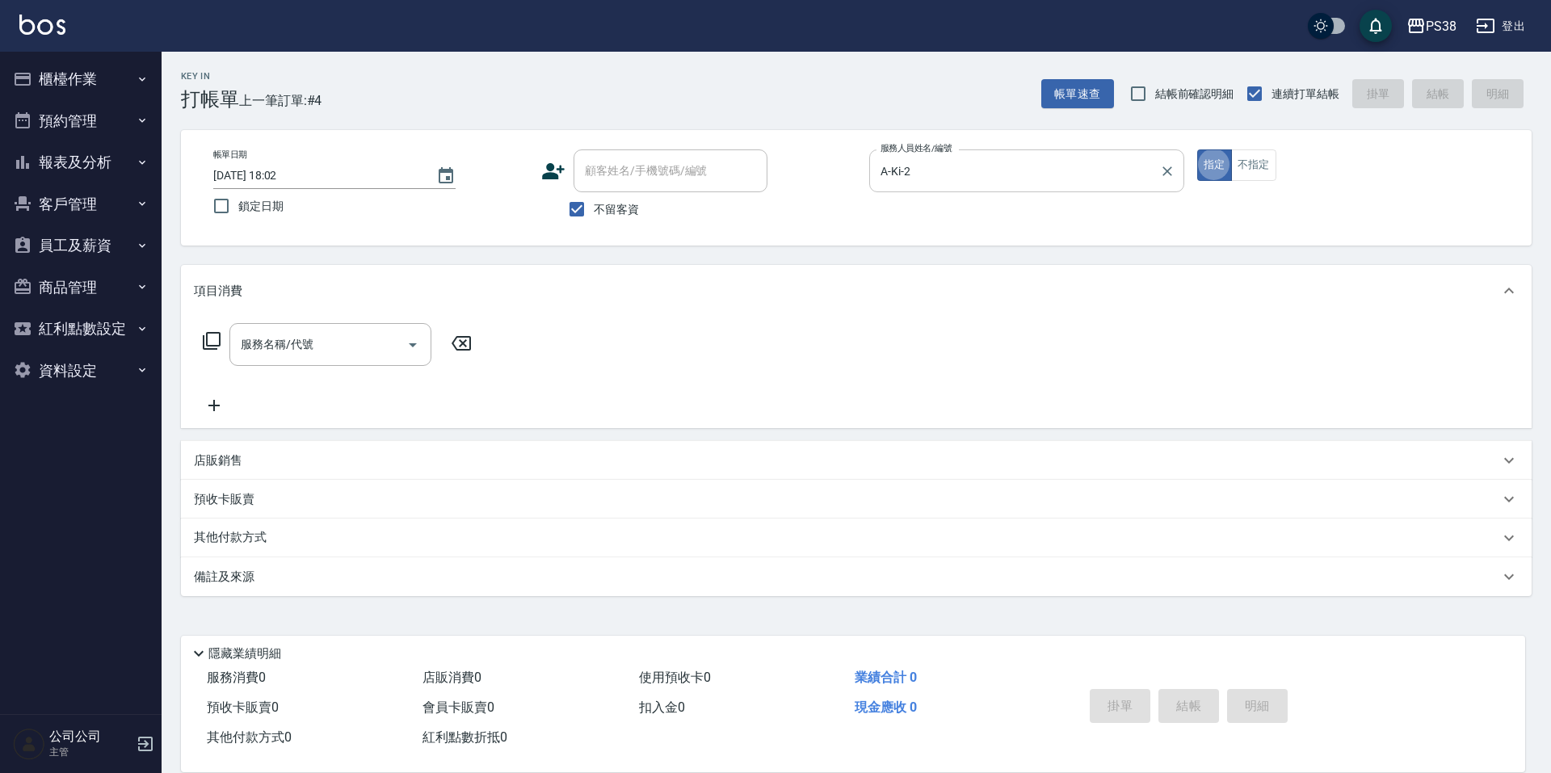
type button "true"
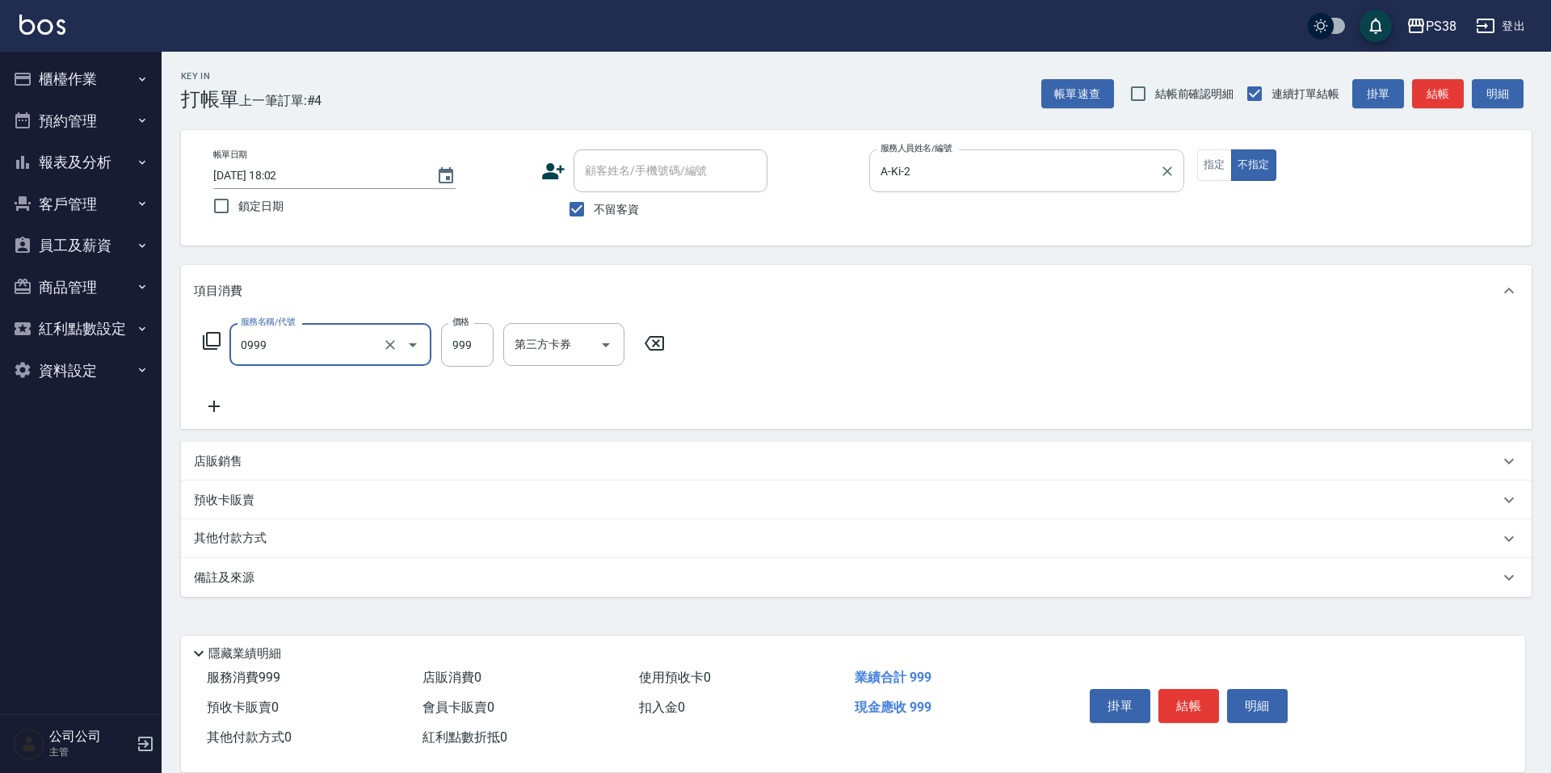
type input "spa999(0999)"
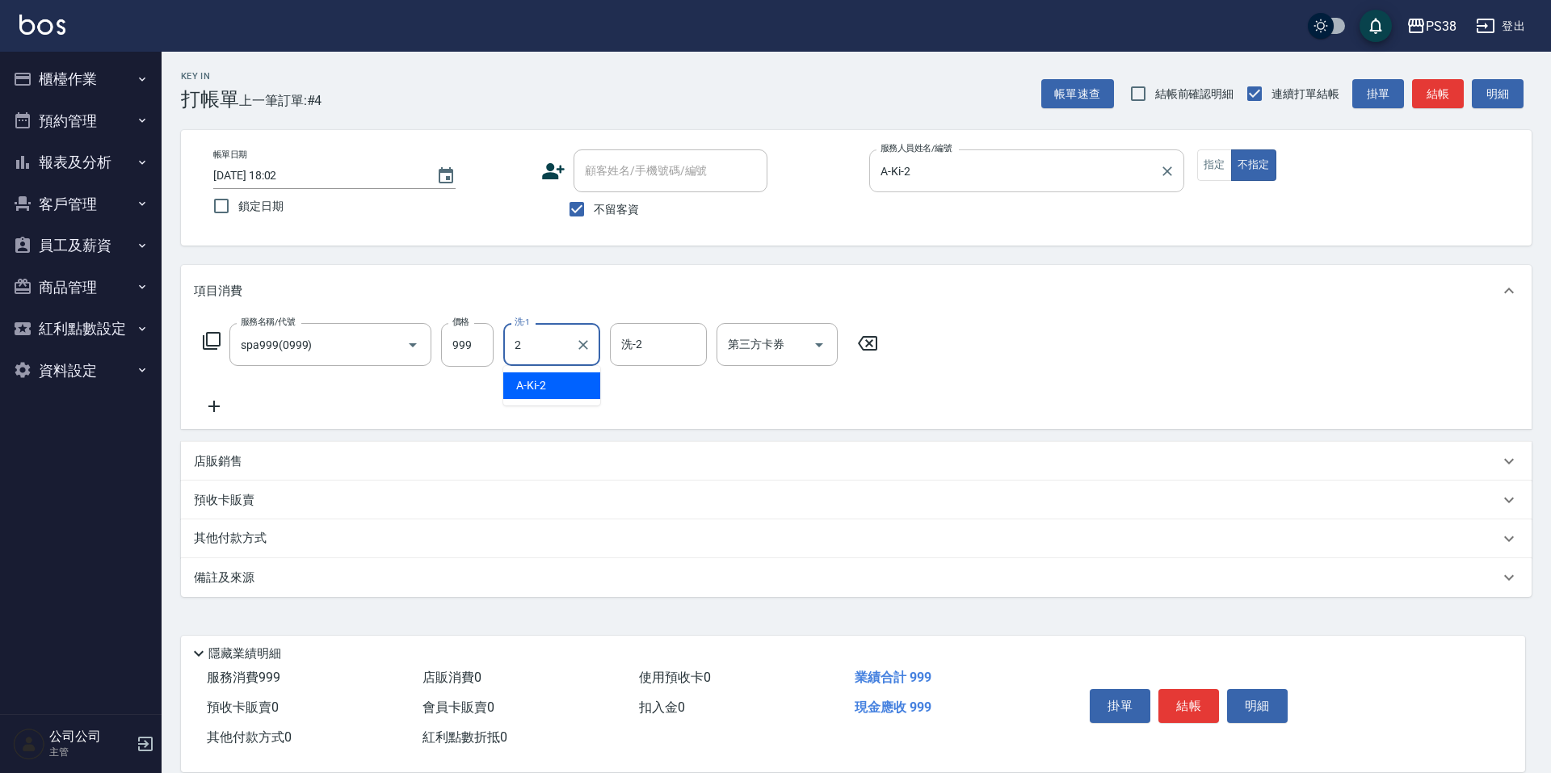
type input "A-Ki-2"
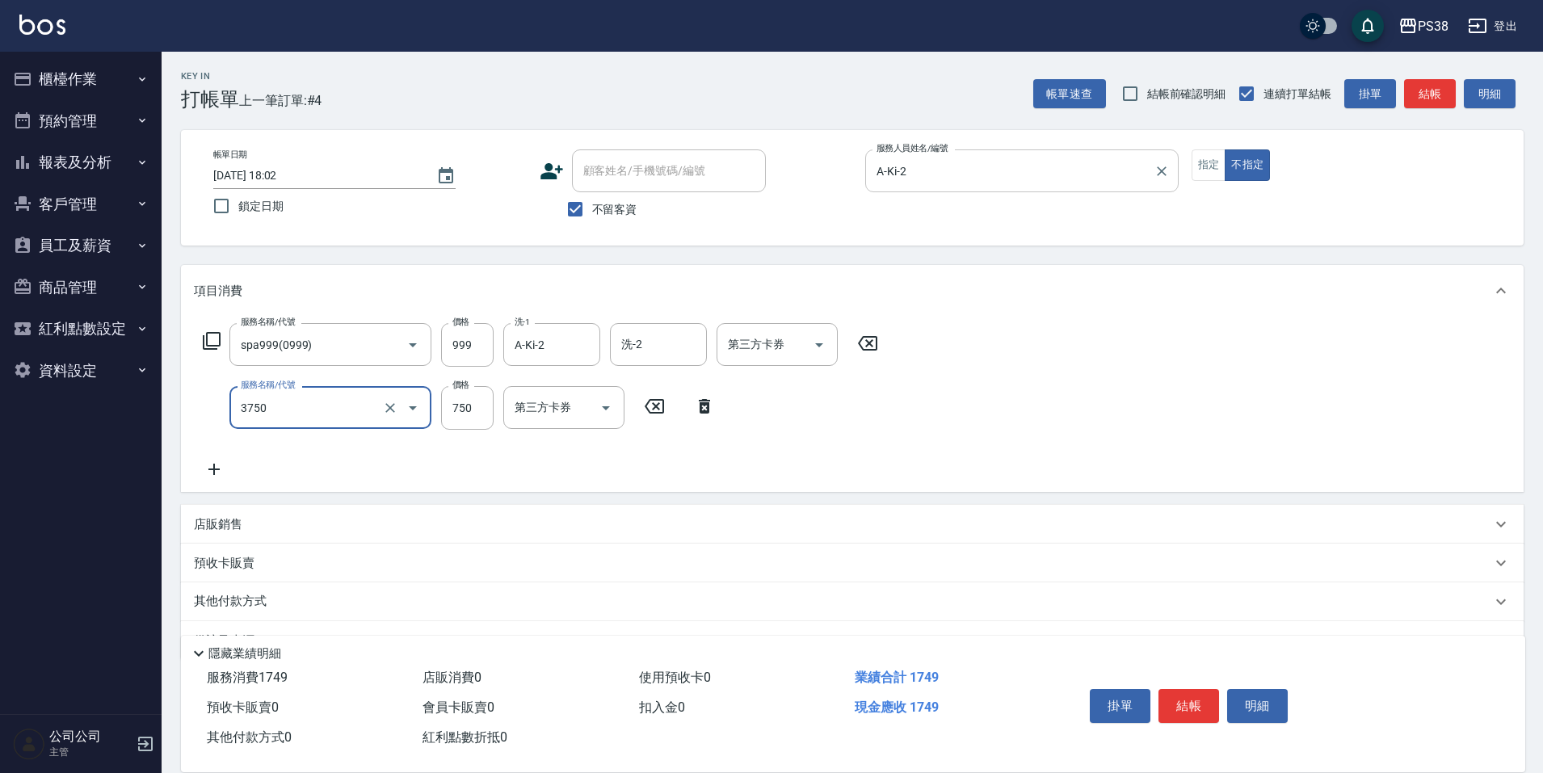
type input "乳清蛋白三劑式護髮(3750)"
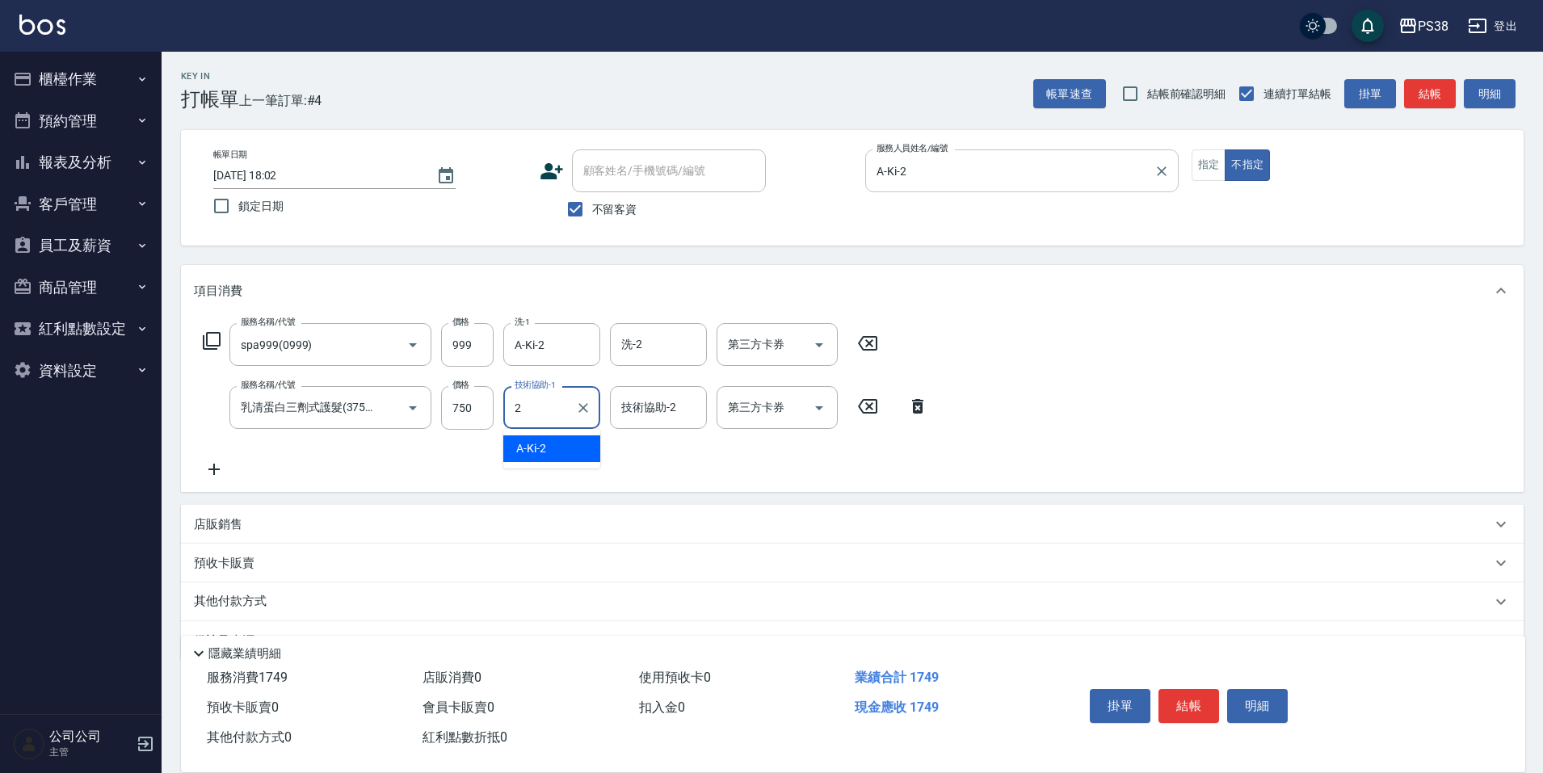
type input "A-Ki-2"
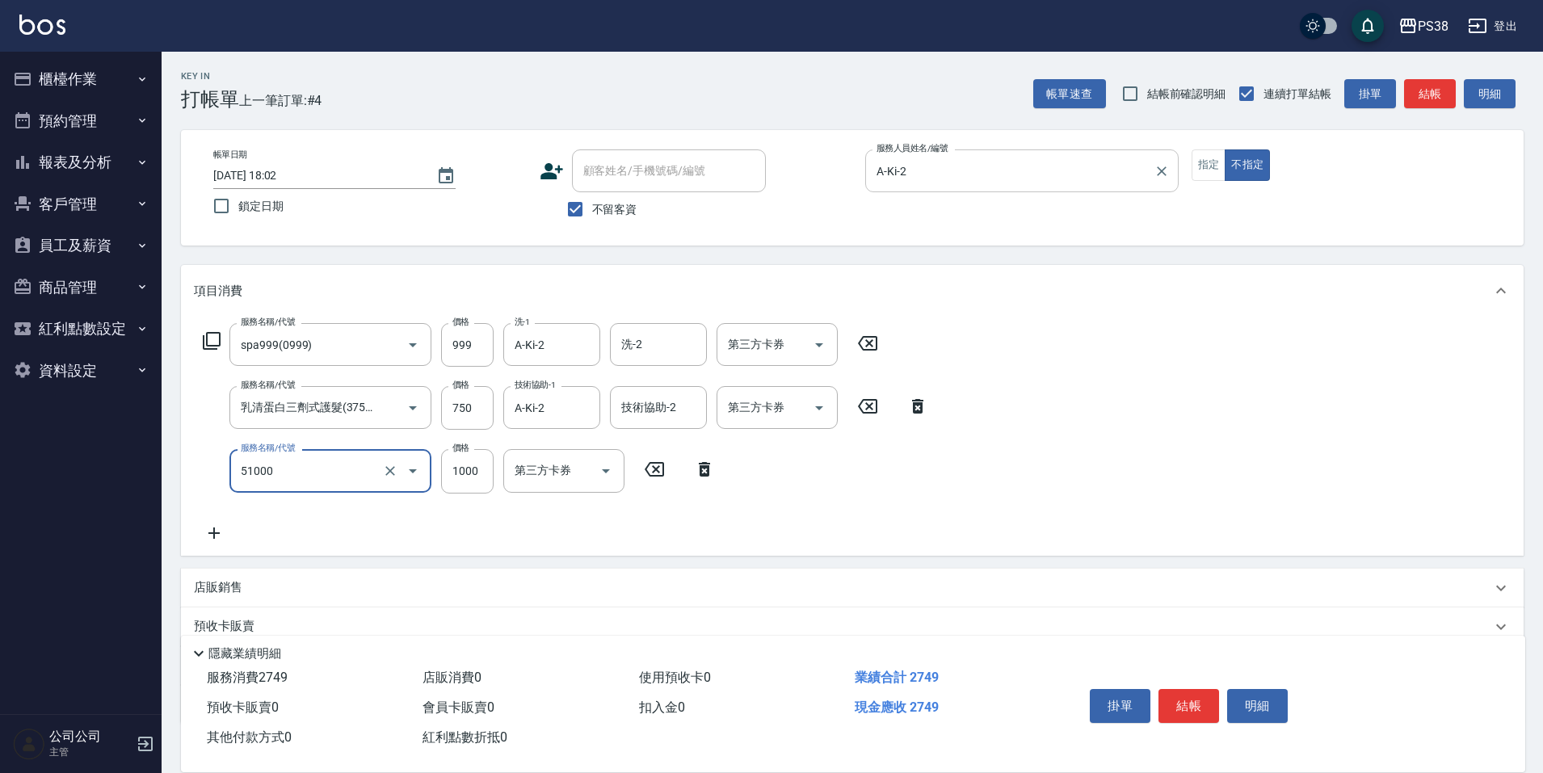
type input "染髮600以上(任意金額)(51000)"
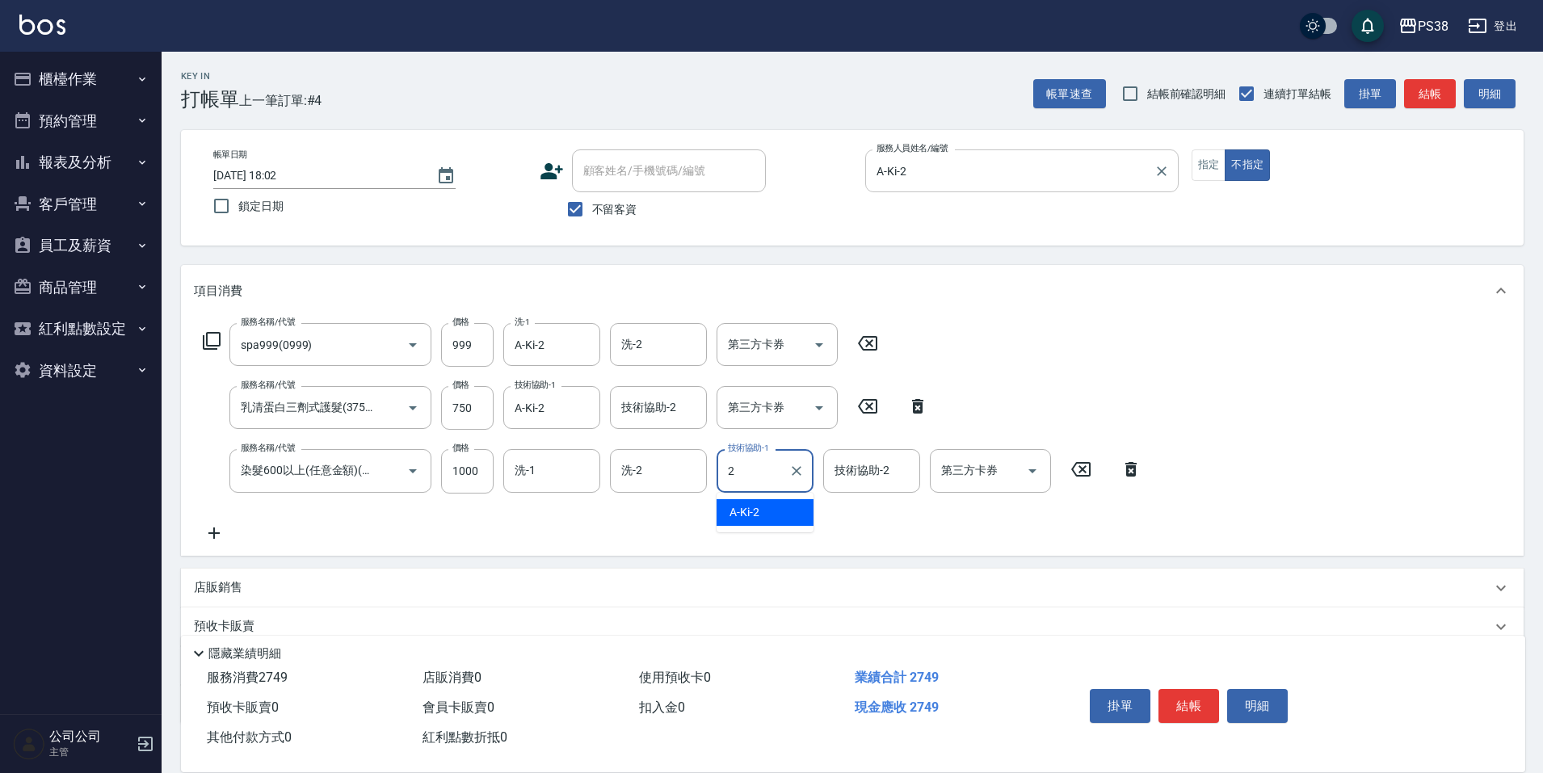
type input "A-Ki-2"
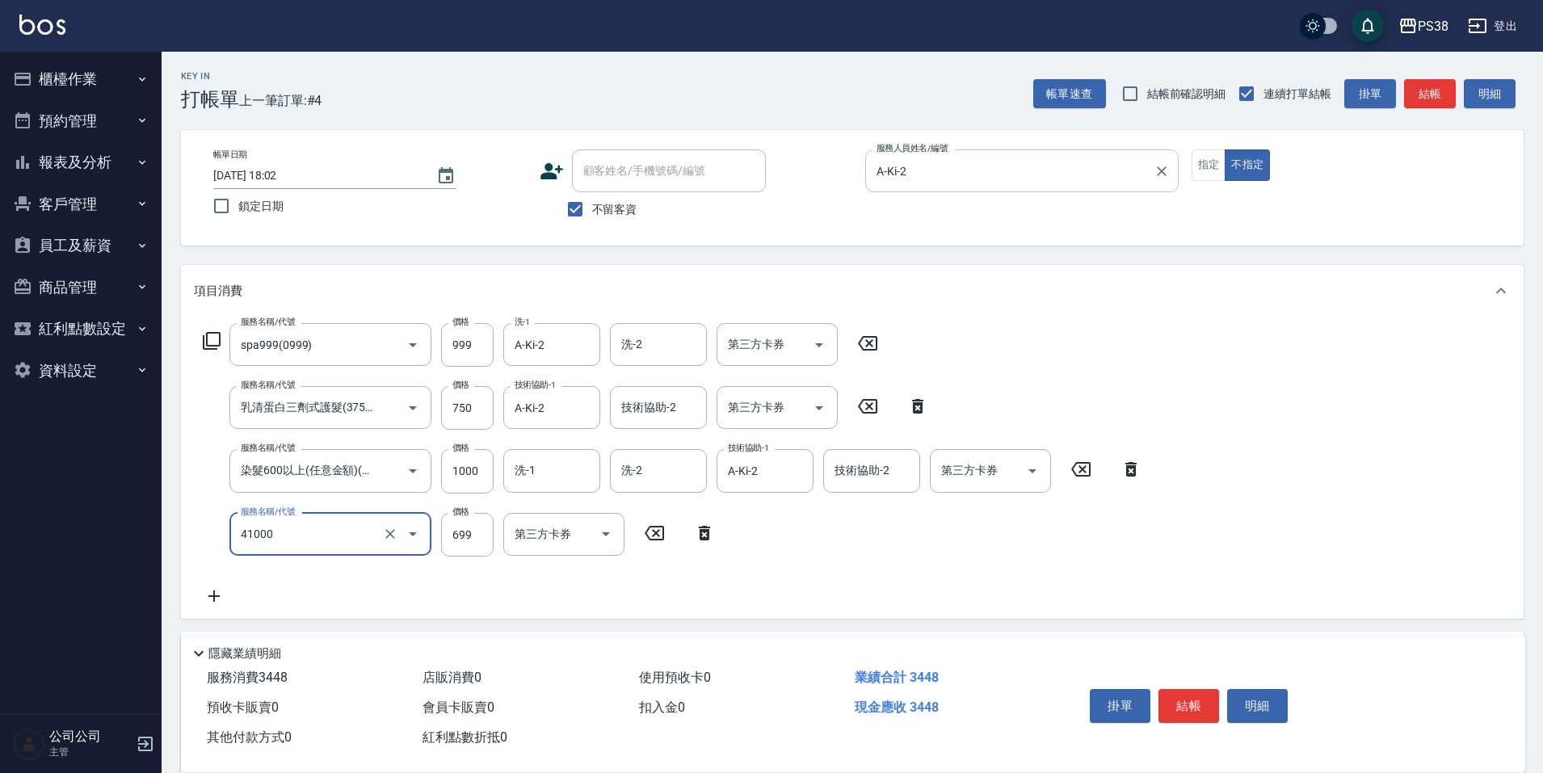
type input "燙髮699-2500(任意金額)(41000)"
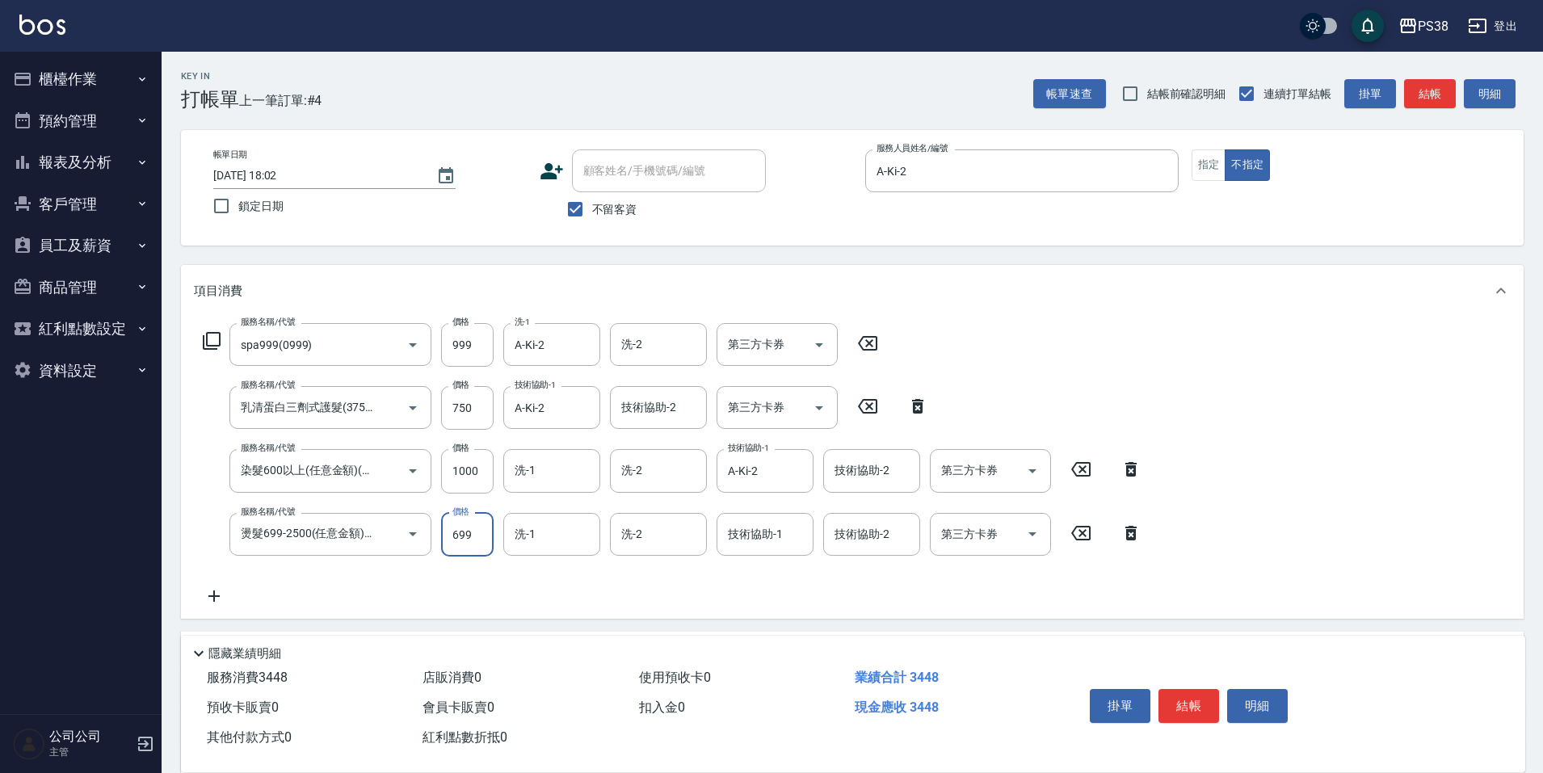
click at [465, 527] on input "699" at bounding box center [467, 535] width 52 height 44
click at [468, 526] on input "150" at bounding box center [467, 535] width 52 height 44
click at [476, 530] on input "150" at bounding box center [467, 535] width 52 height 44
type input "1500"
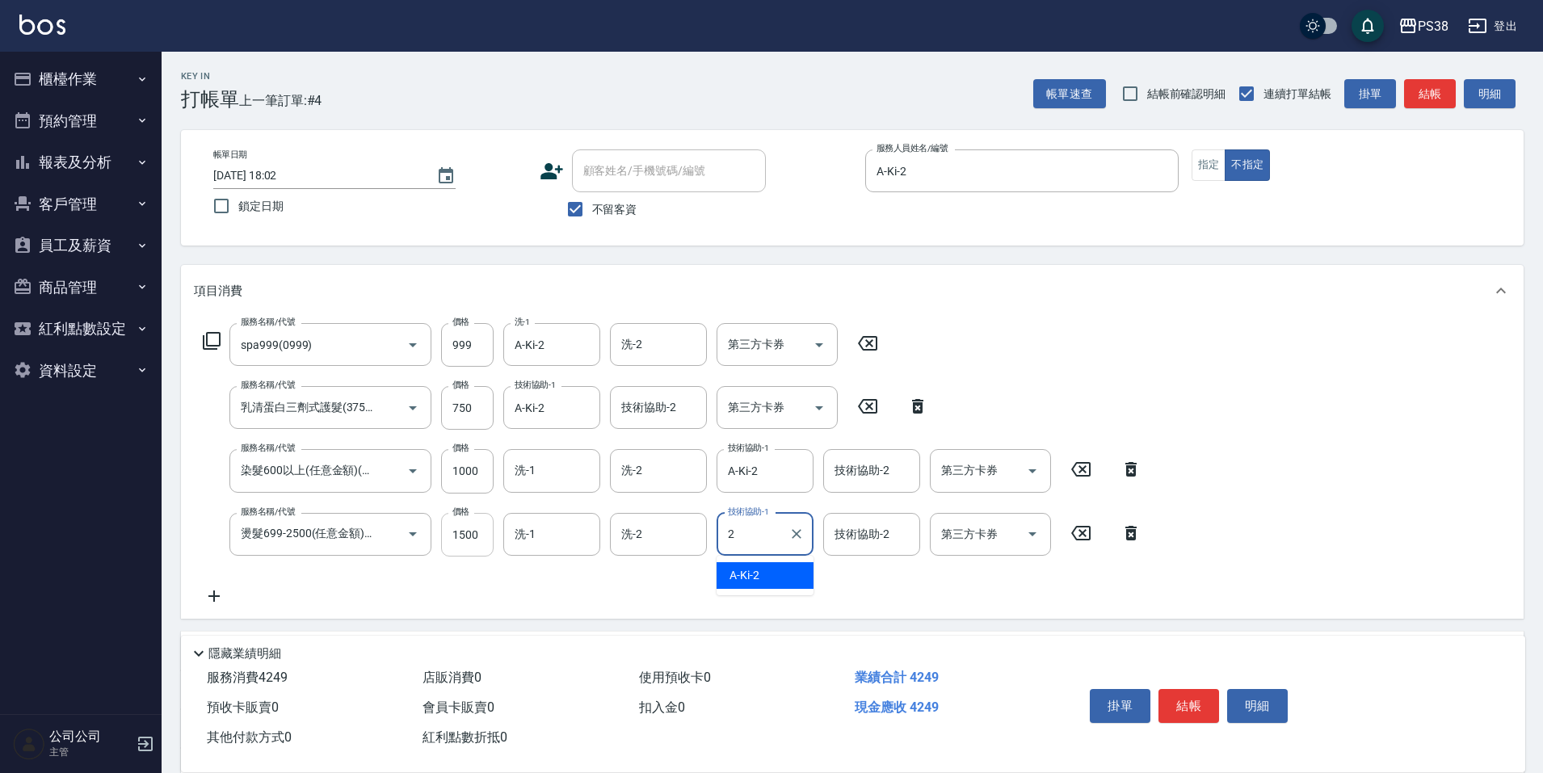
type input "A-Ki-2"
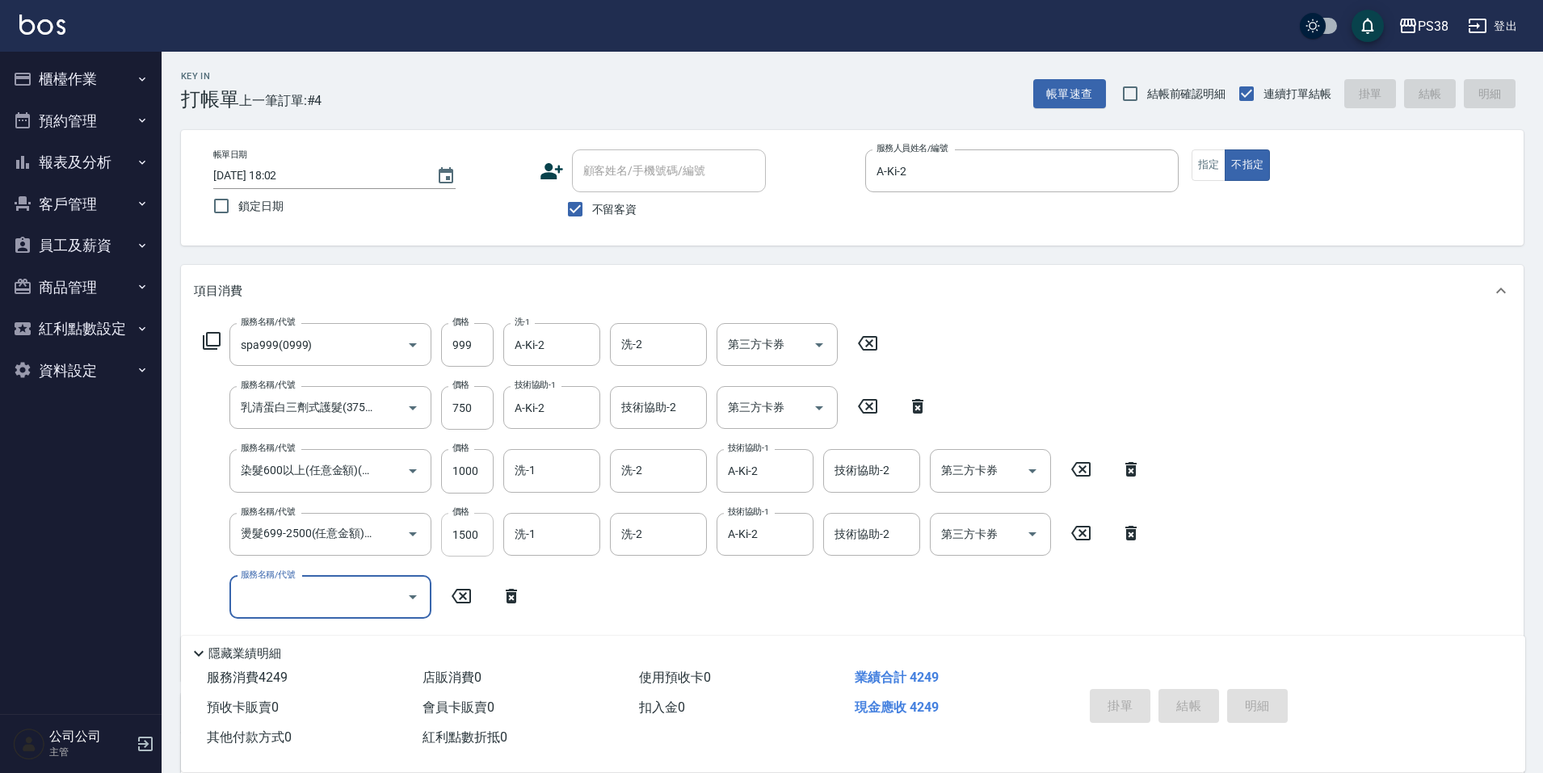
type input "[DATE] 18:03"
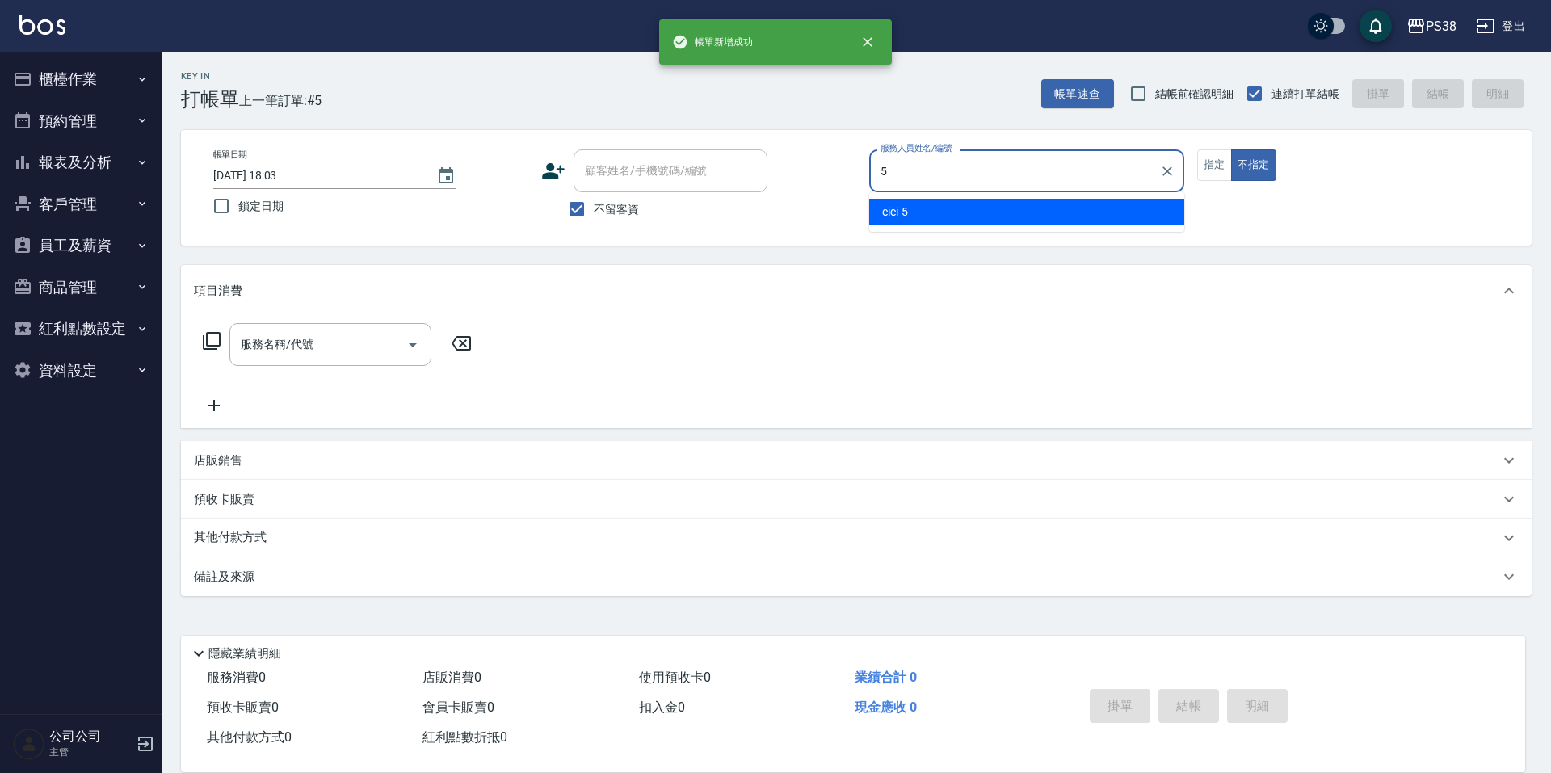
type input "cici-5"
type button "false"
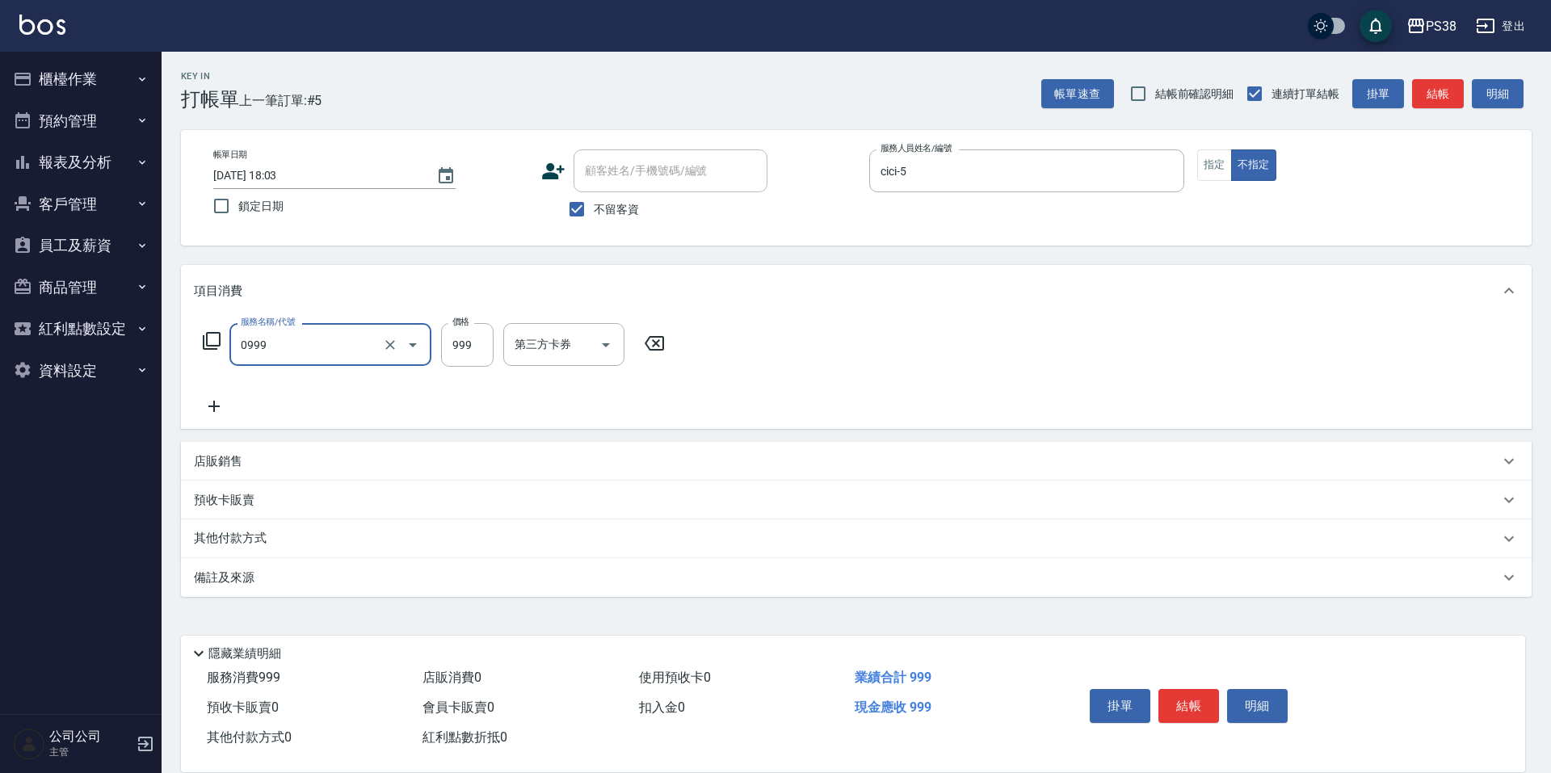
type input "spa999(0999)"
type input "1000"
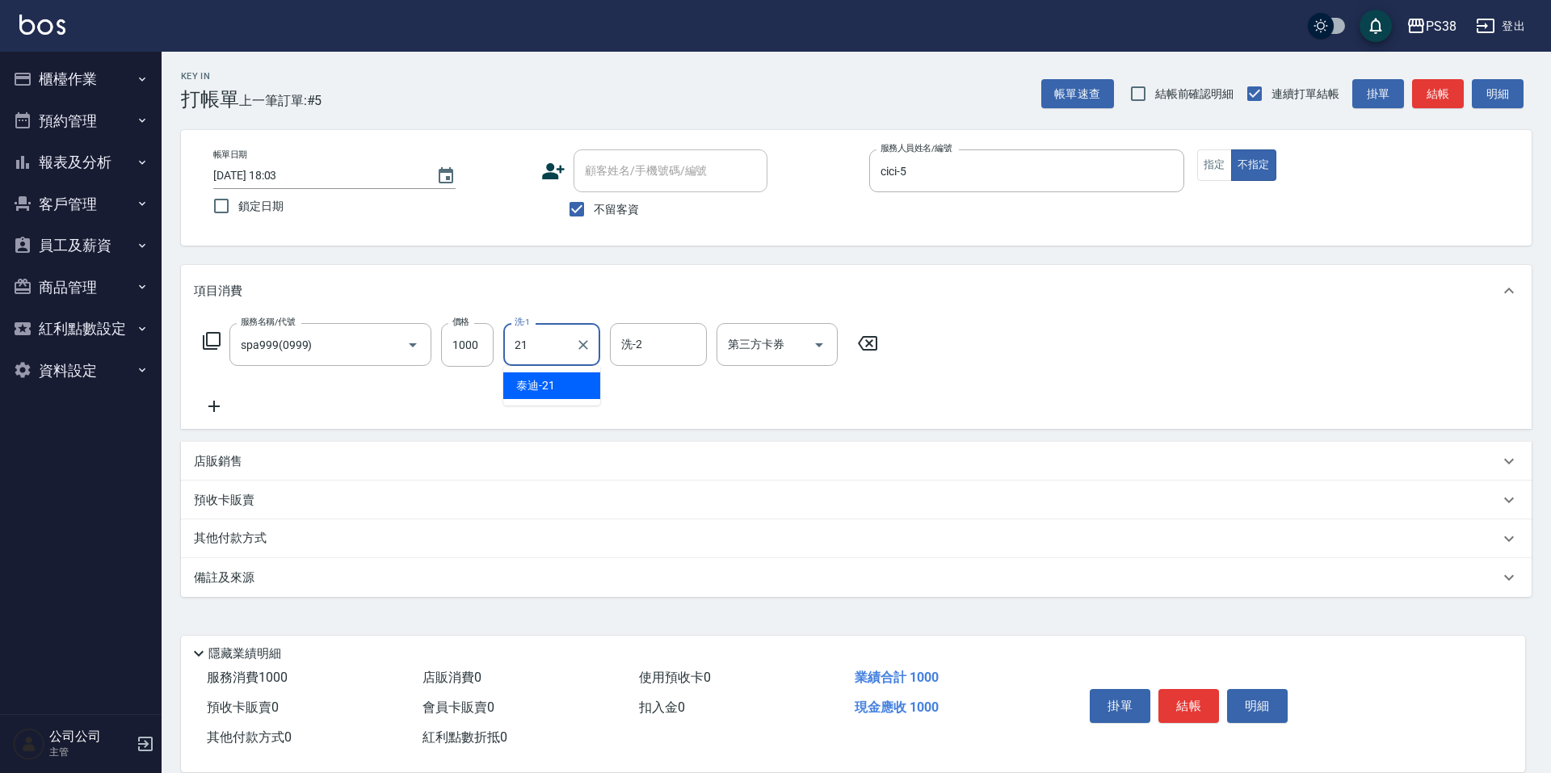
type input "泰迪-21"
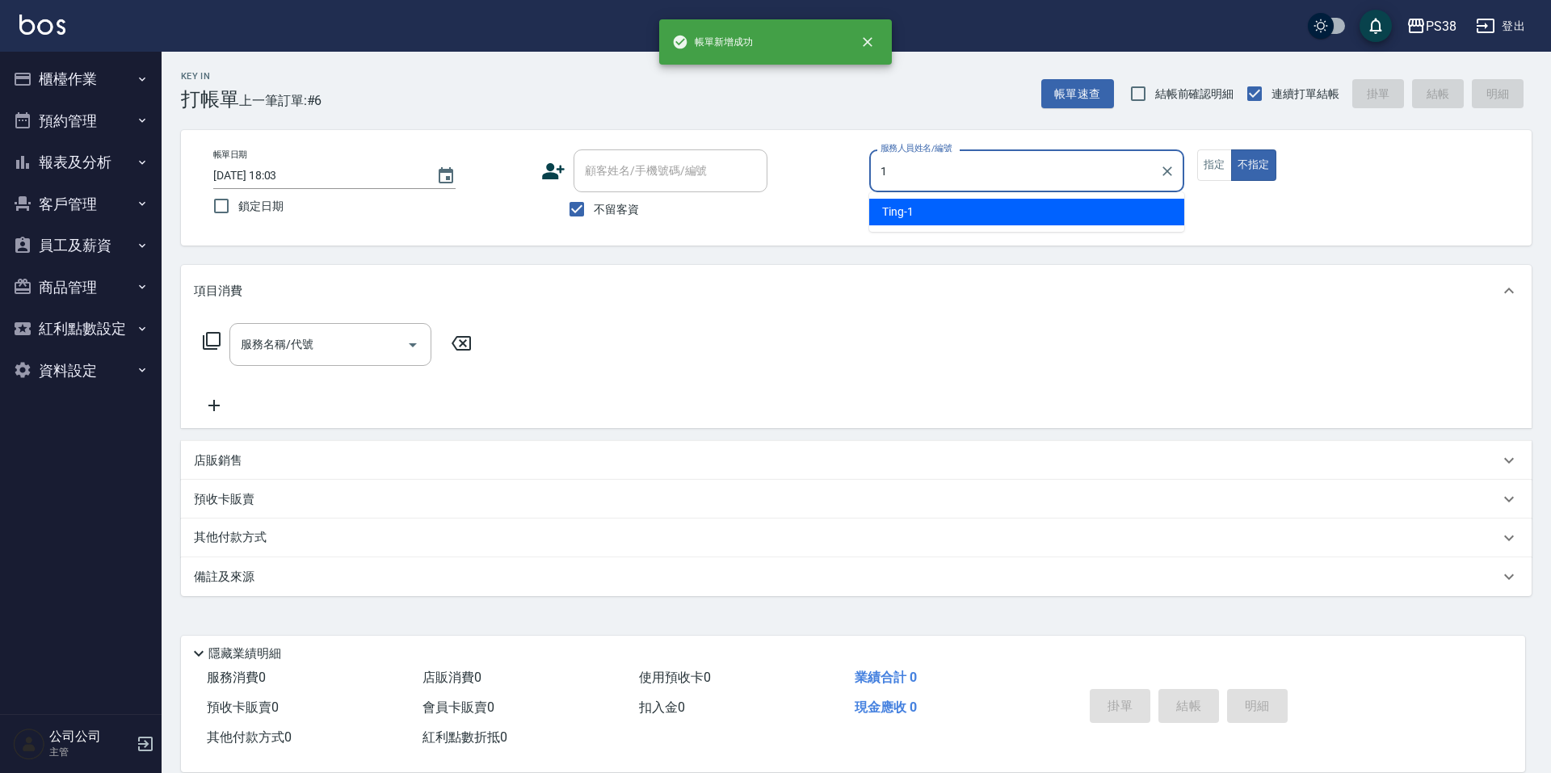
type input "Ting-1"
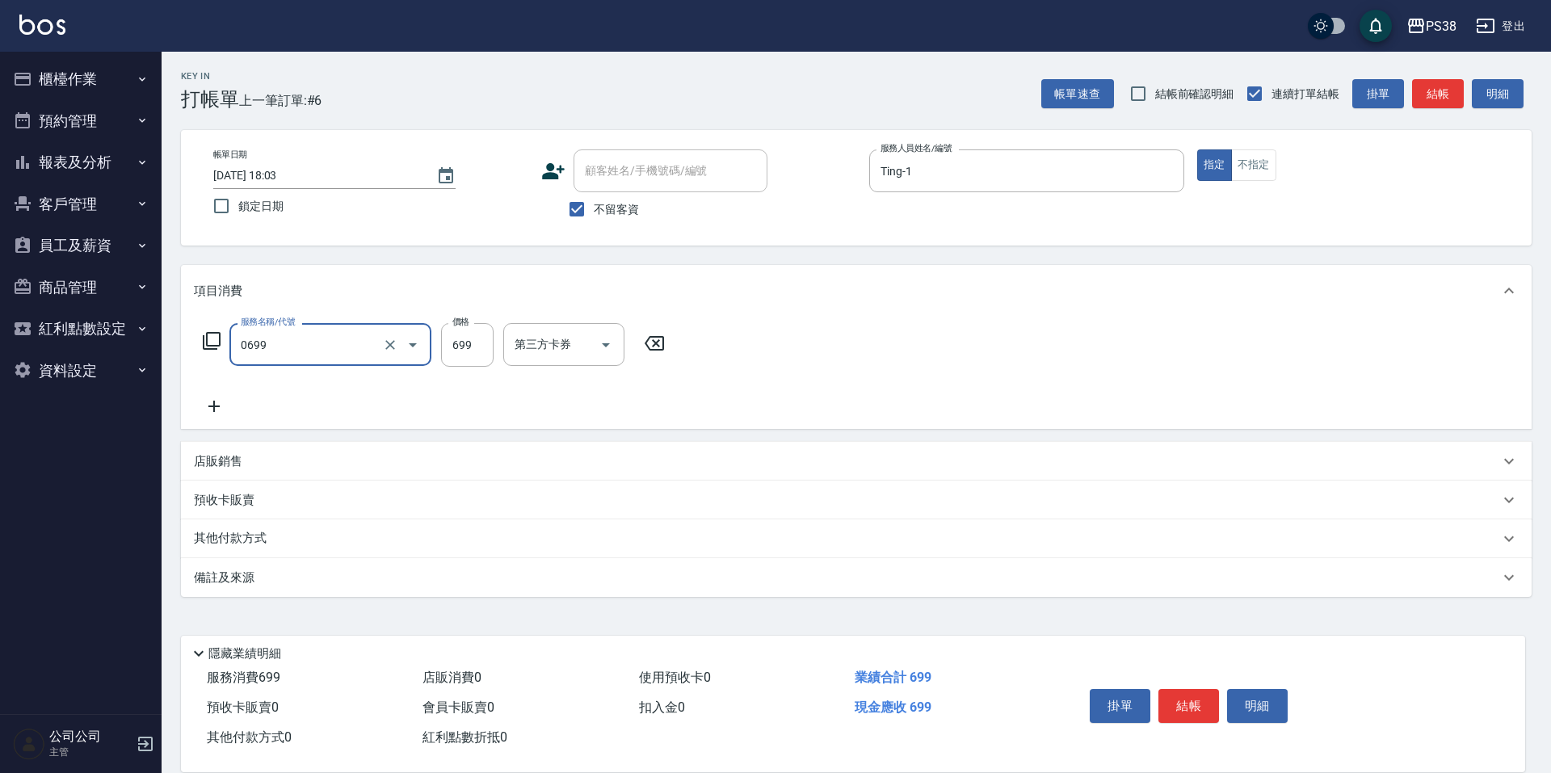
type input "spa699(0699)"
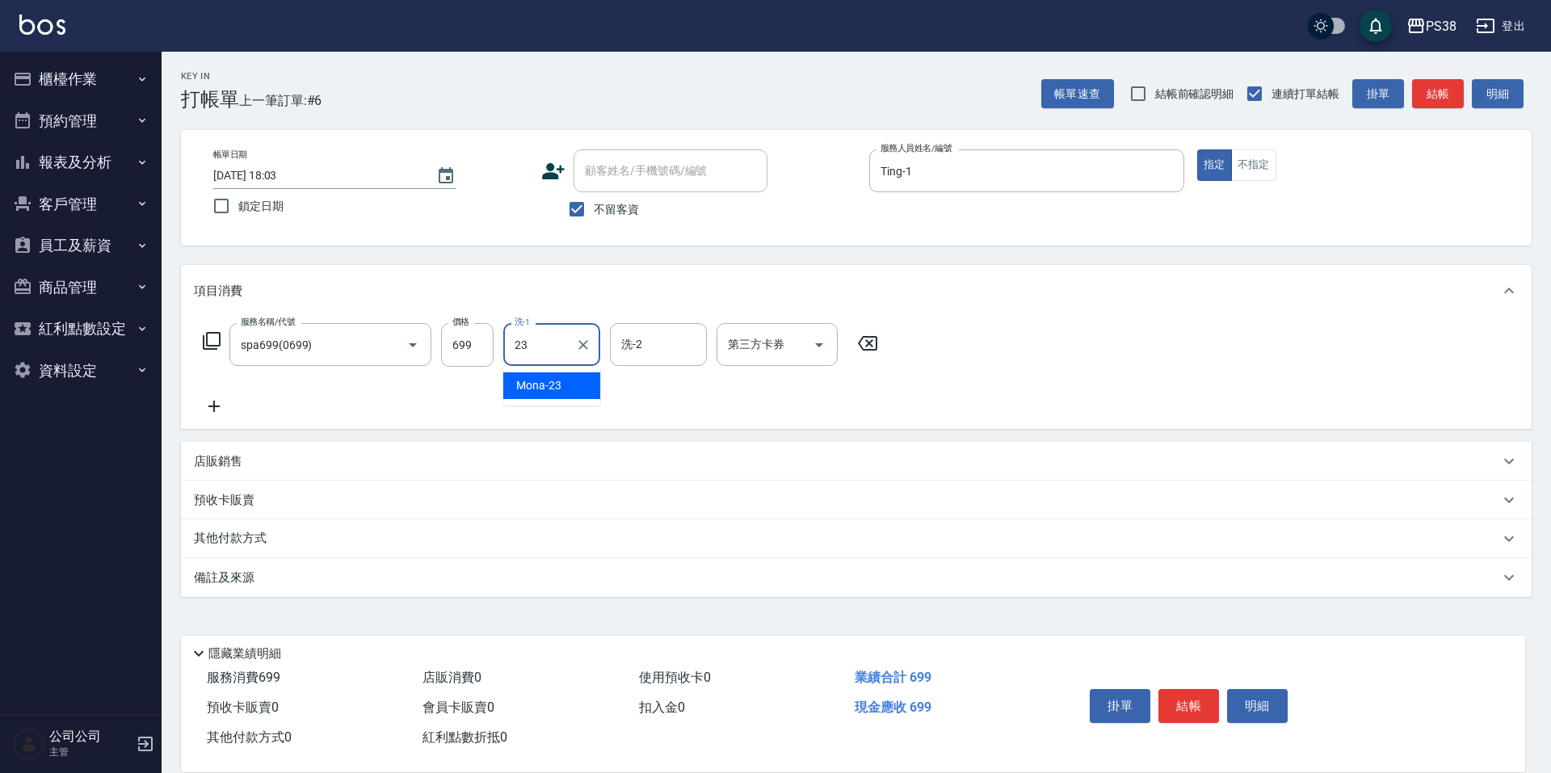
type input "Mona-23"
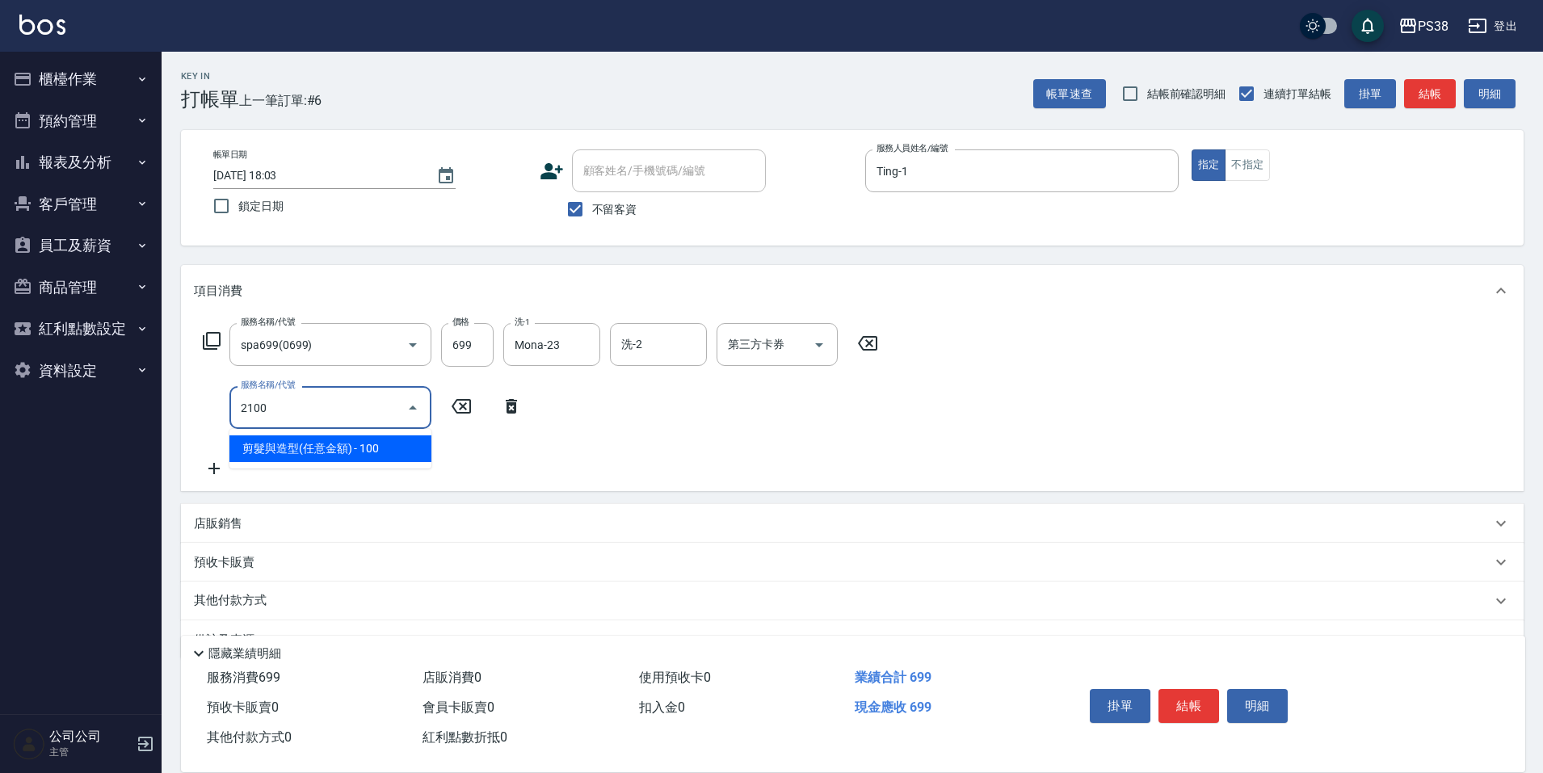
type input "剪髮與造型(任意金額)(2100)"
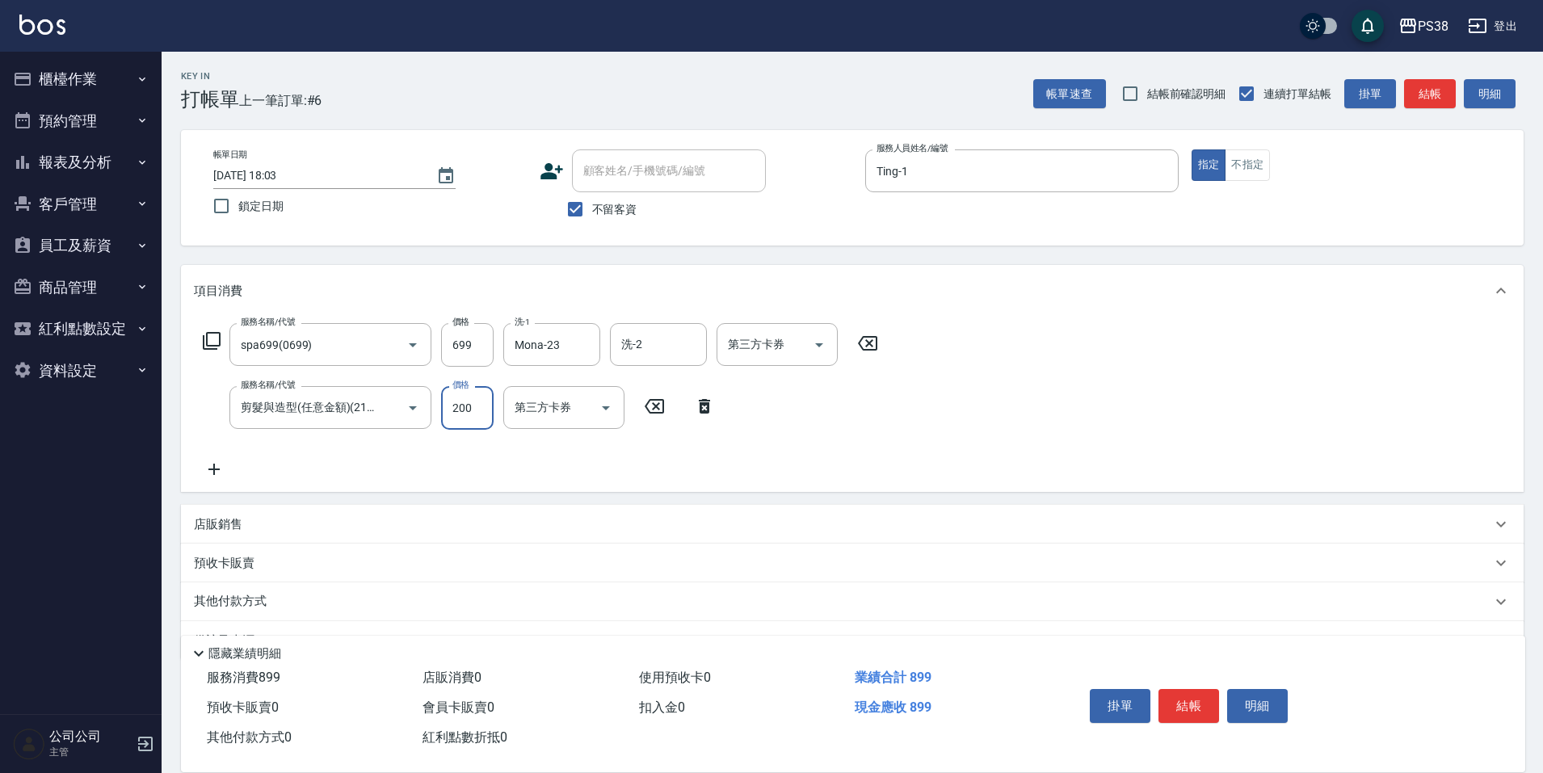
type input "200"
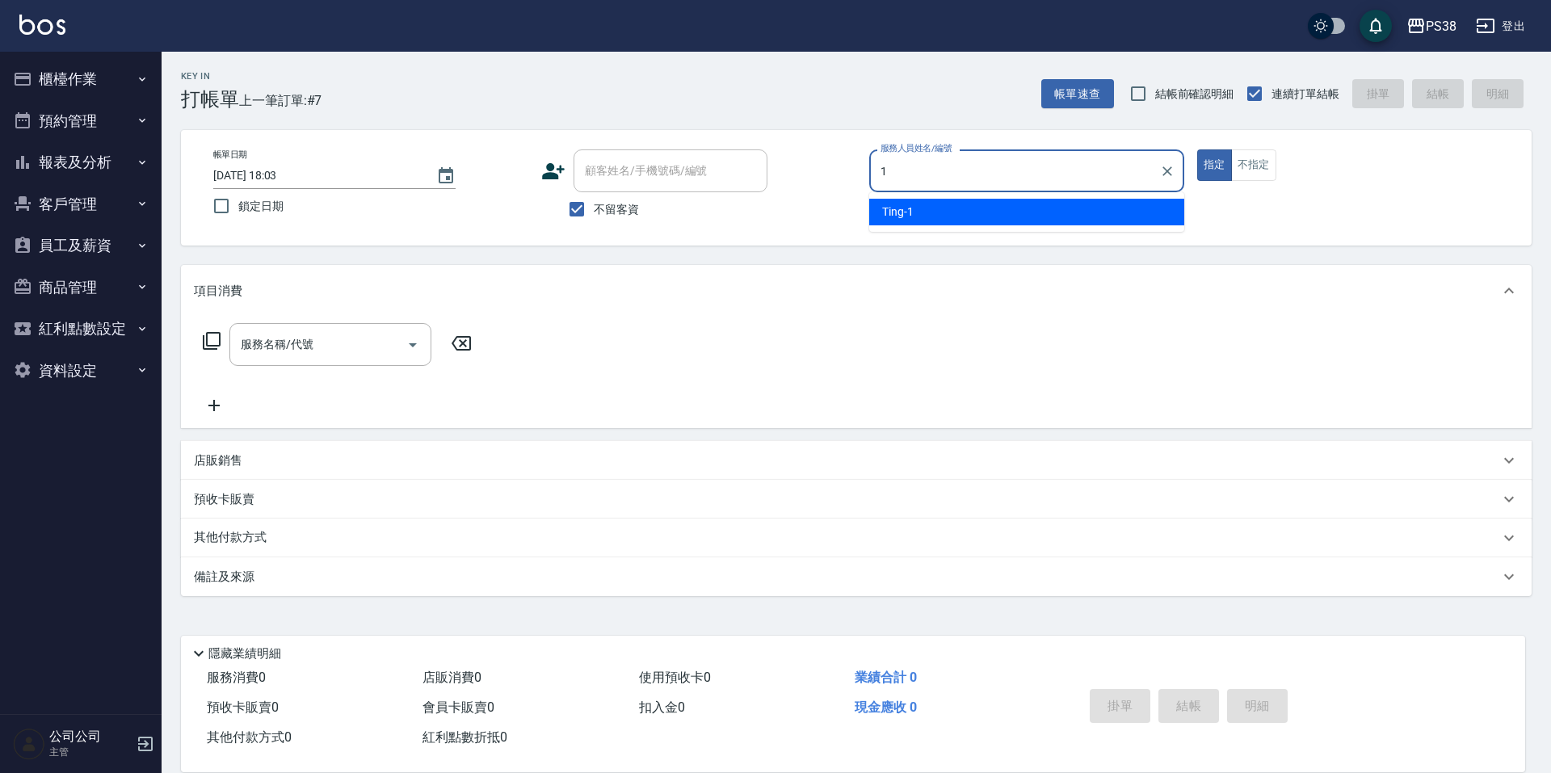
type input "Ting-1"
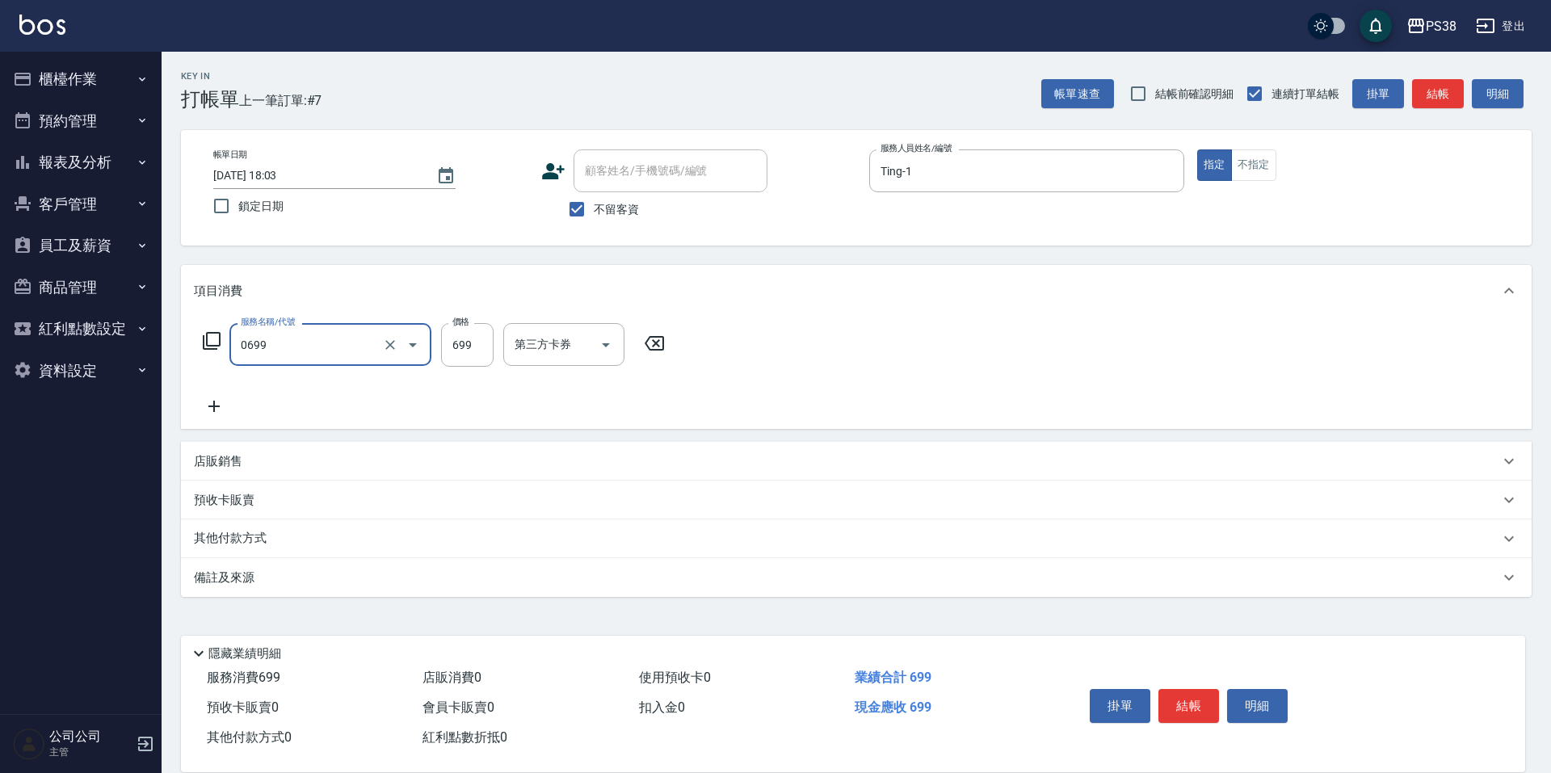
type input "spa699(0699)"
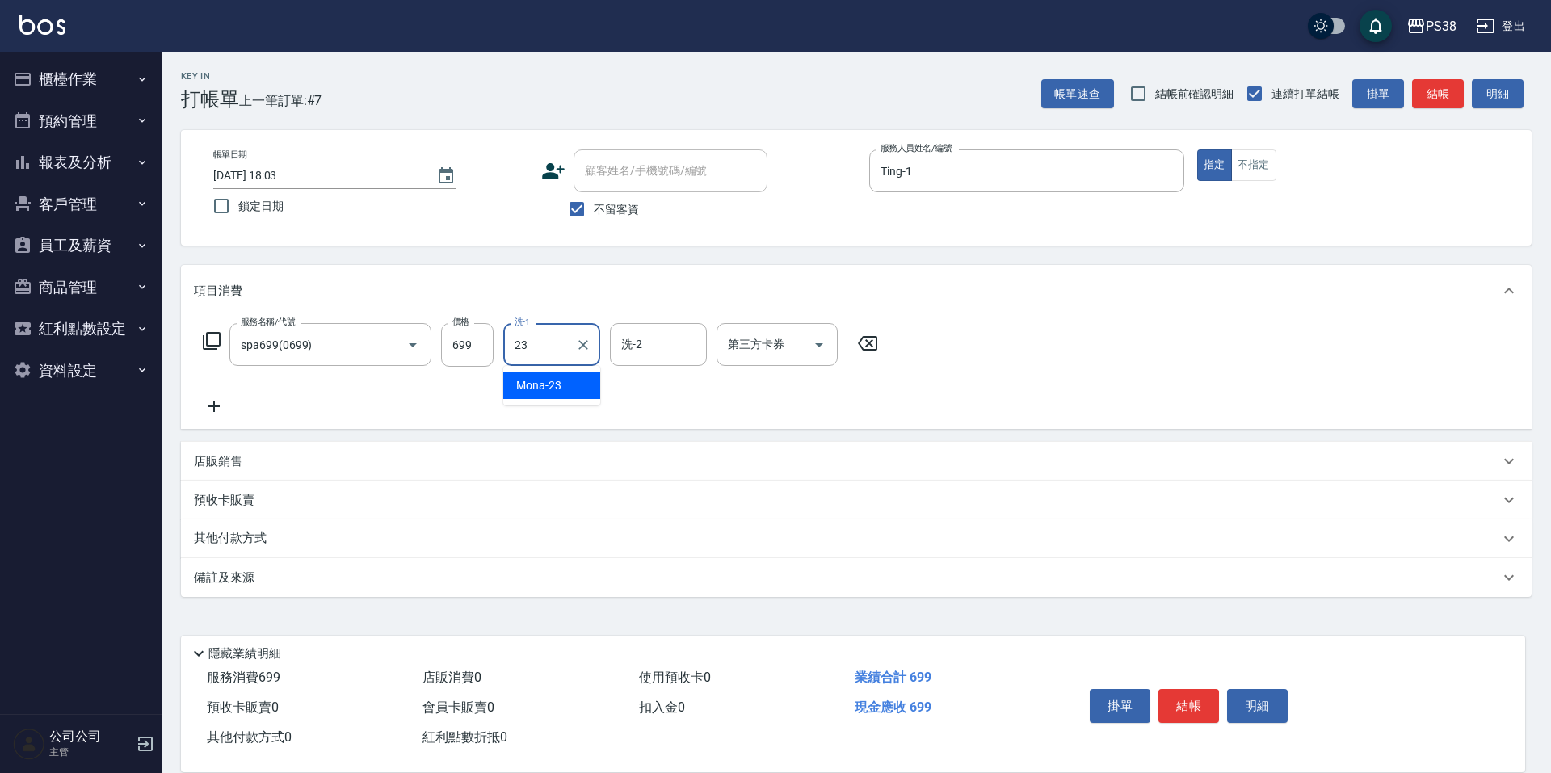
type input "Mona-23"
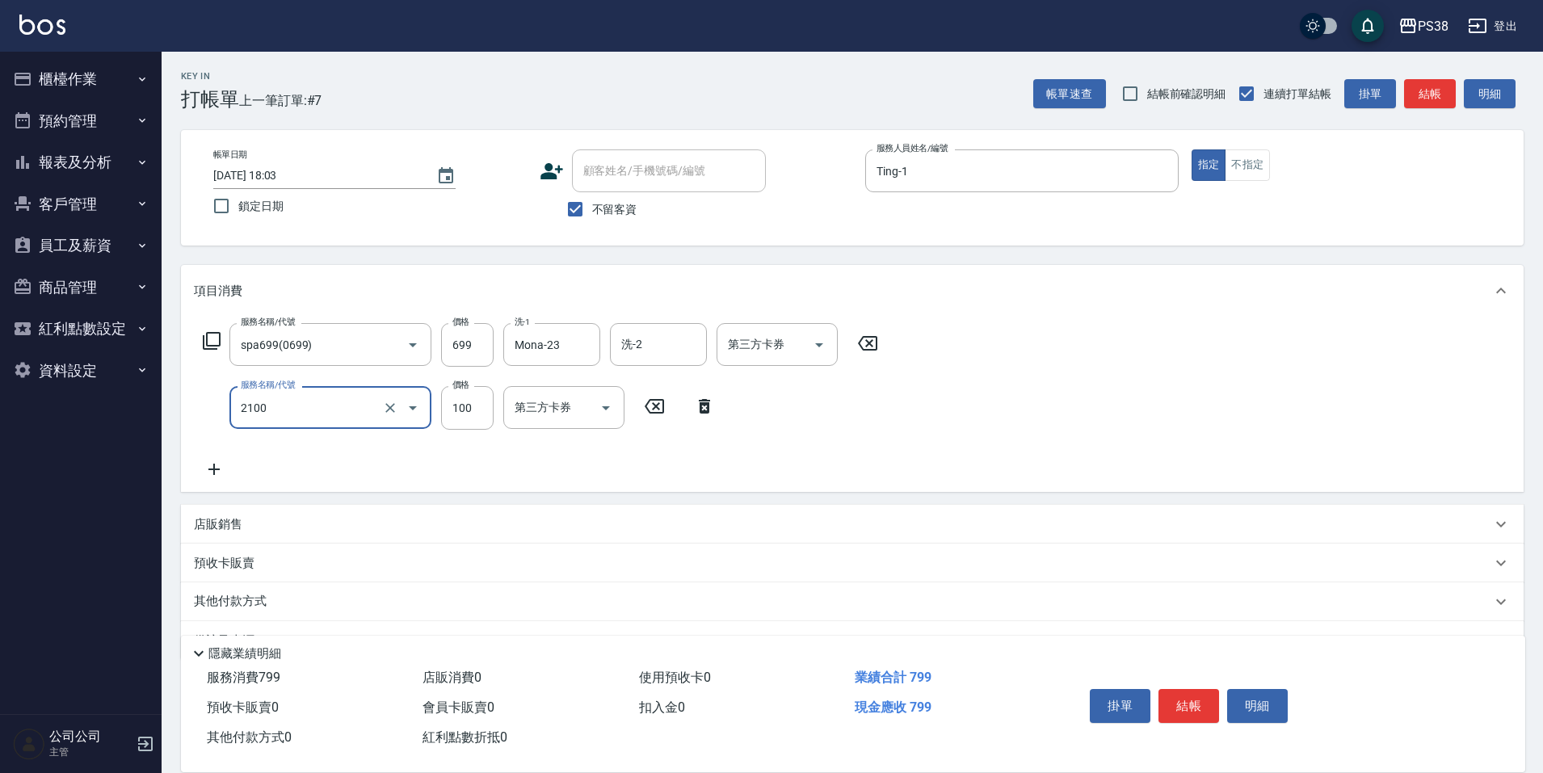
type input "剪髮與造型(任意金額)(2100)"
type input "200"
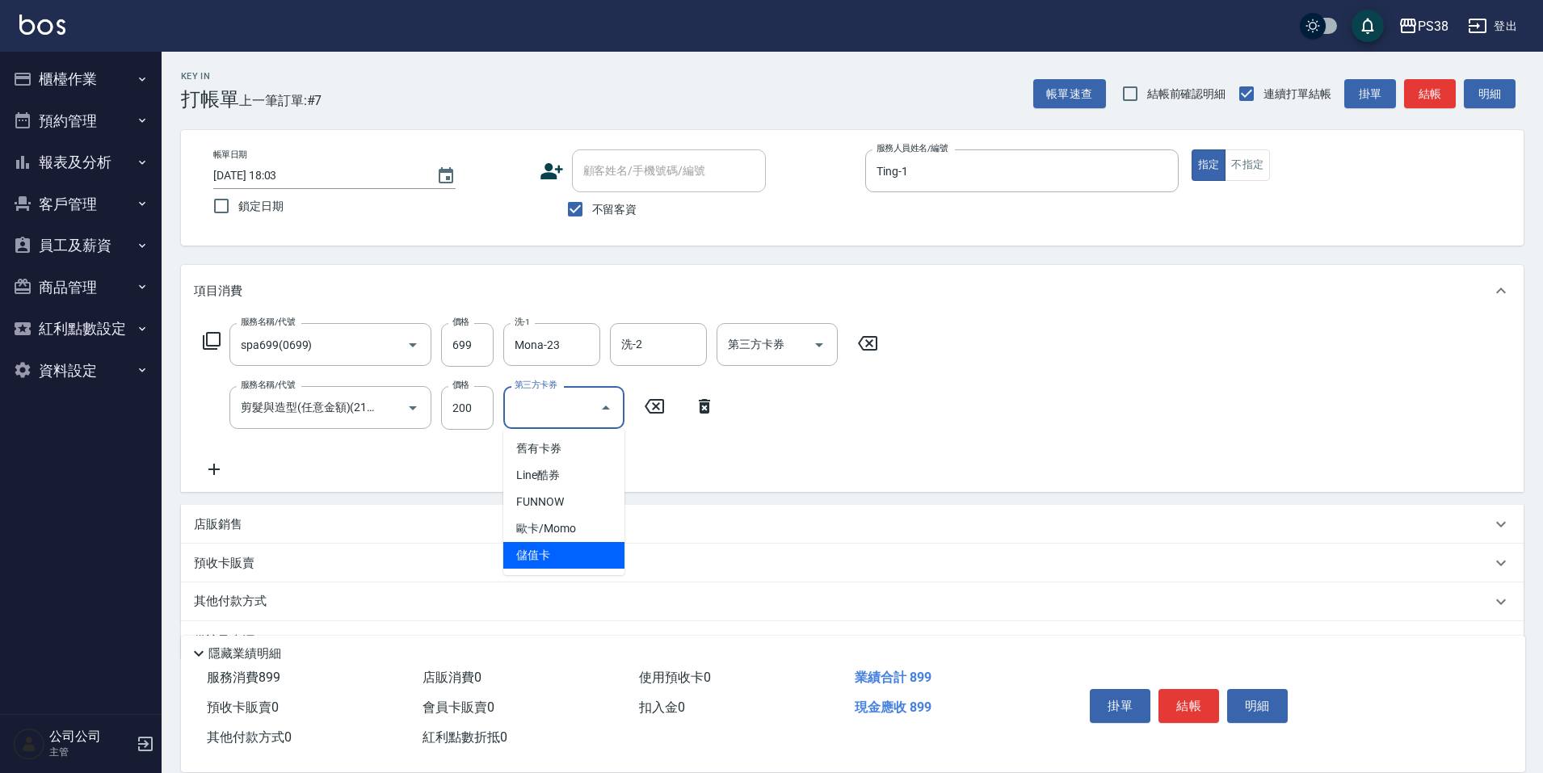
type input "儲值卡"
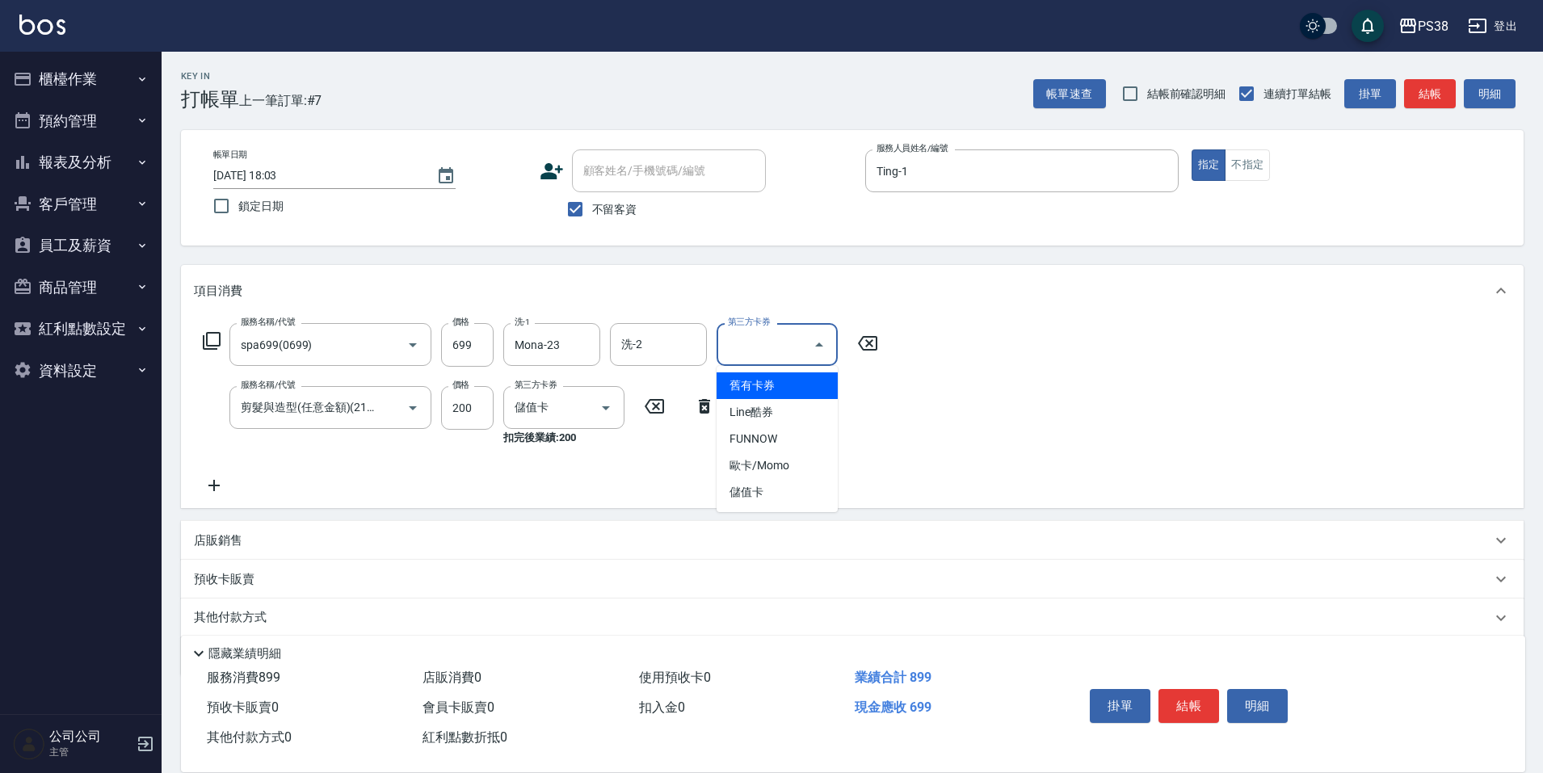
click at [775, 339] on input "第三方卡券" at bounding box center [765, 344] width 82 height 28
click at [754, 501] on span "儲值卡" at bounding box center [776, 492] width 121 height 27
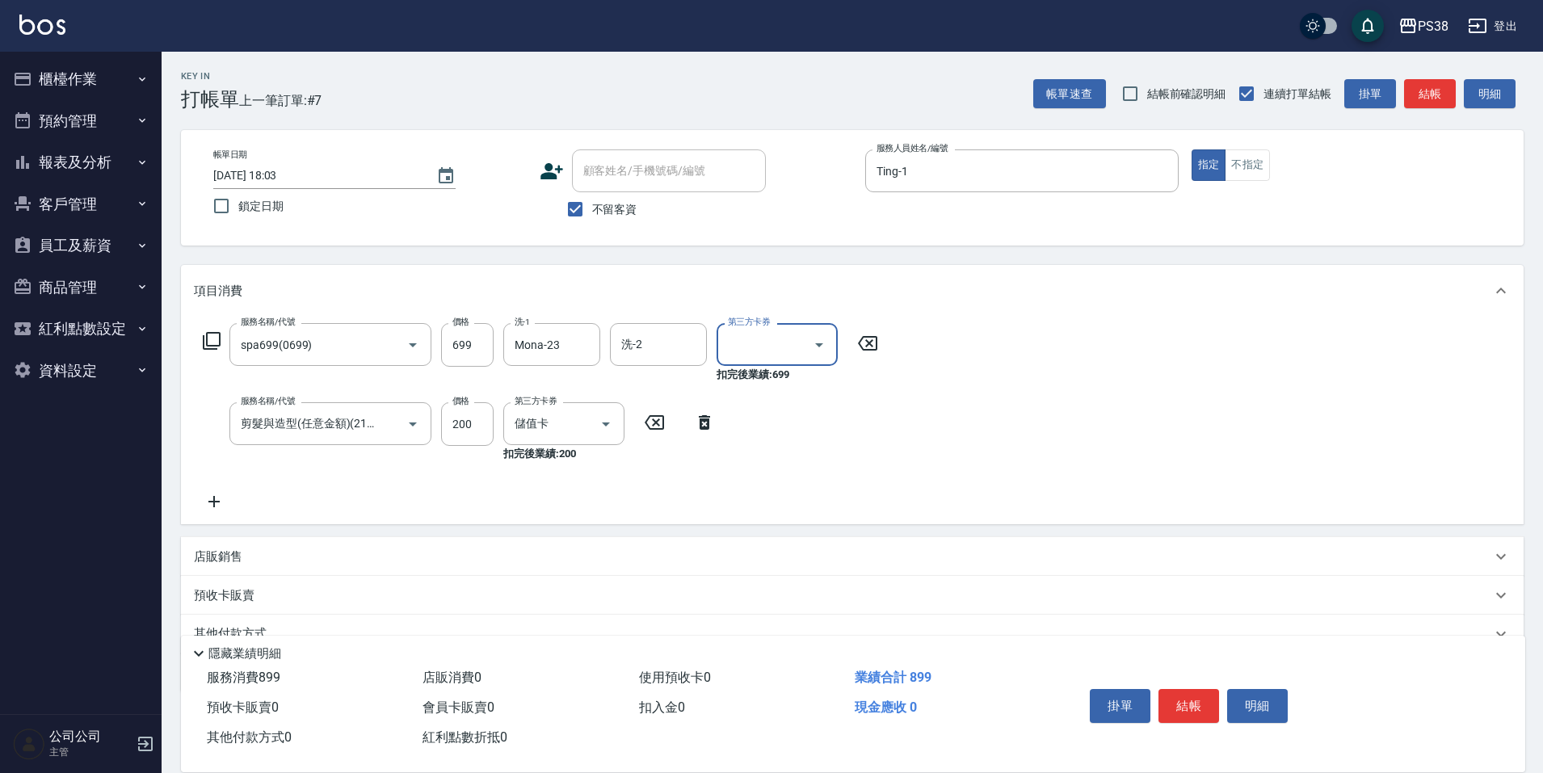
type input "儲值卡"
click at [1005, 552] on div "店販銷售" at bounding box center [842, 556] width 1297 height 17
